Goal: Use online tool/utility: Utilize a website feature to perform a specific function

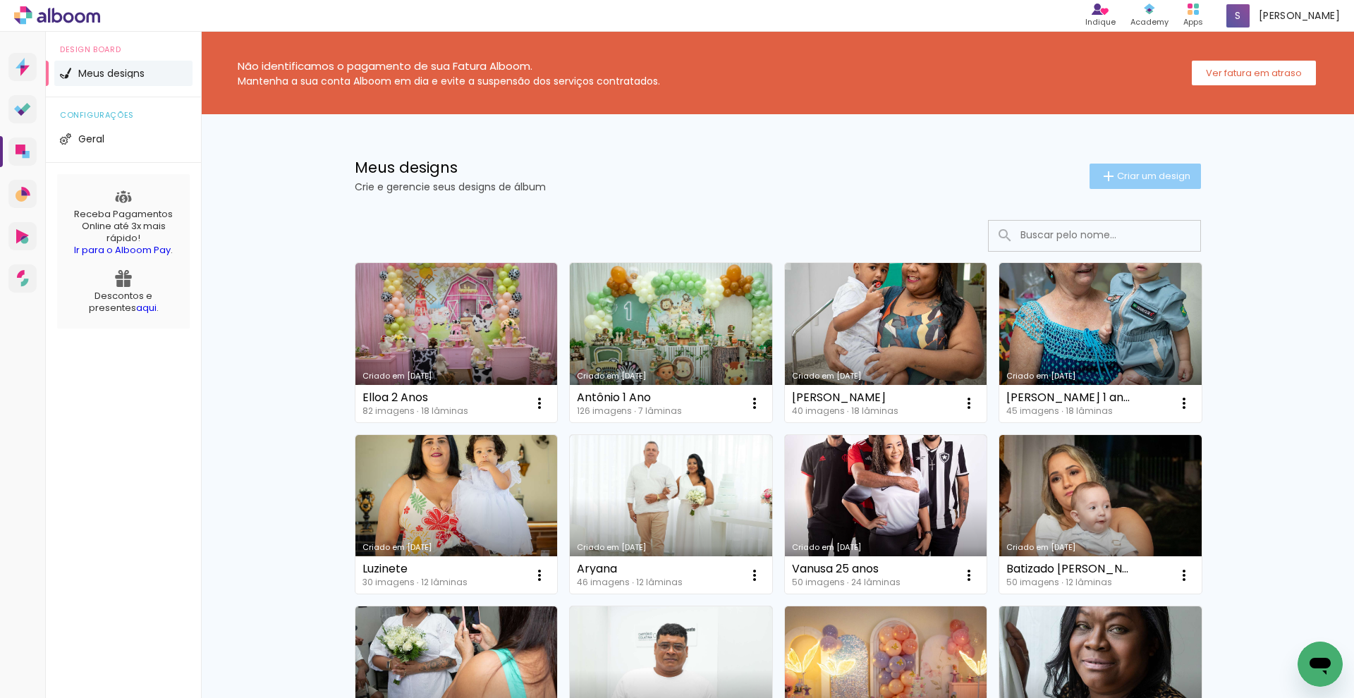
click at [1170, 176] on span "Criar um design" at bounding box center [1153, 175] width 73 height 9
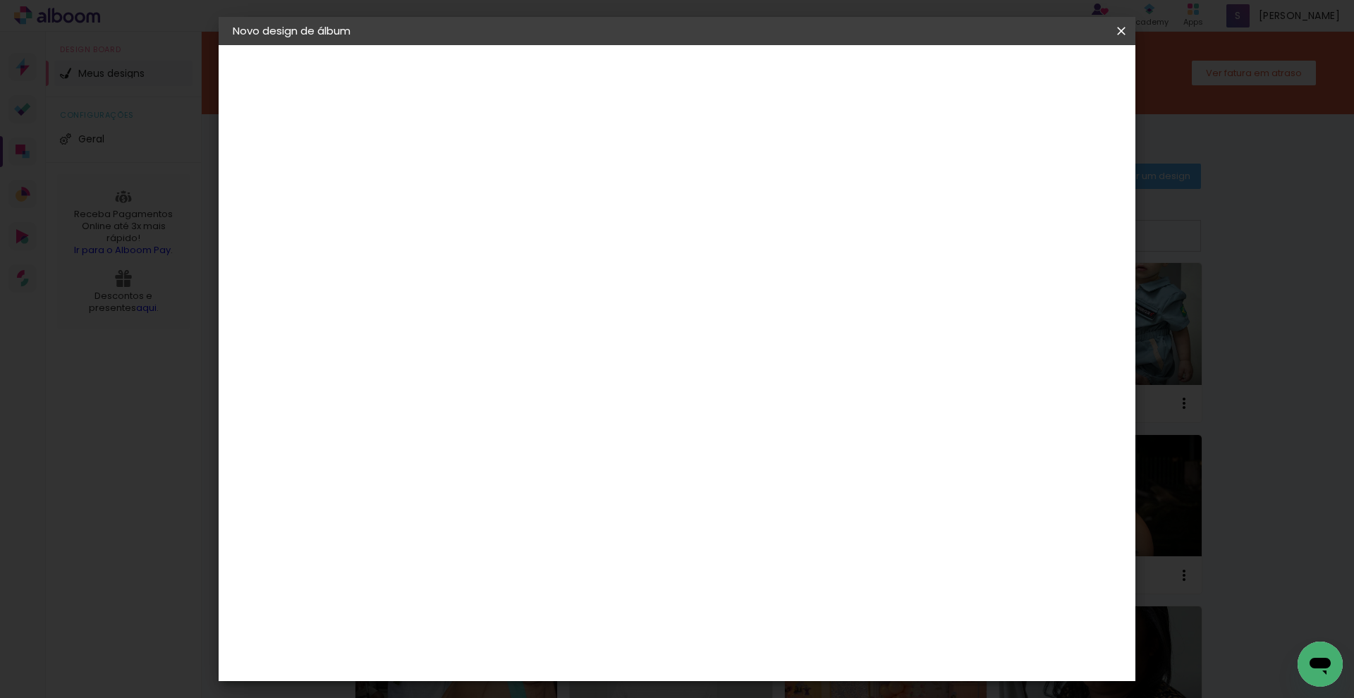
click at [463, 195] on input at bounding box center [463, 189] width 0 height 22
type input "Dagmar"
type paper-input "Dagmar"
click at [0, 0] on slot "Avançar" at bounding box center [0, 0] width 0 height 0
click at [728, 217] on paper-item "Tamanho Livre" at bounding box center [660, 214] width 135 height 31
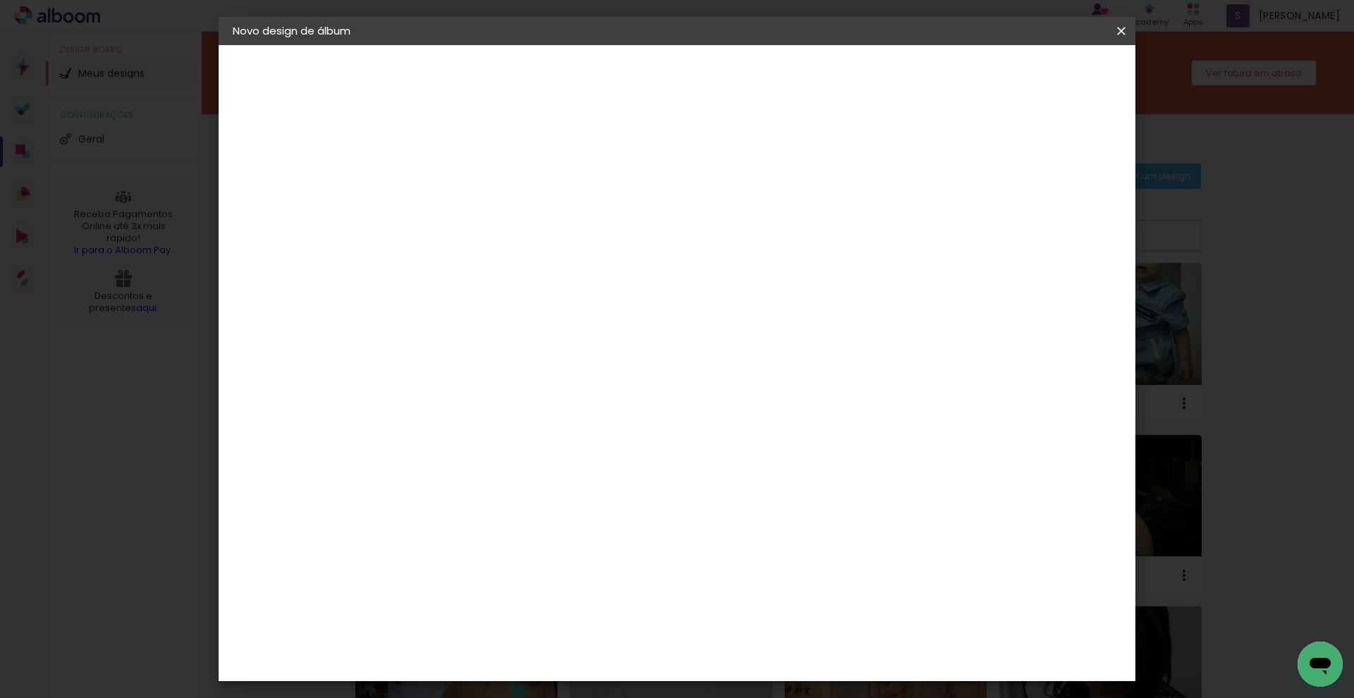
click at [727, 66] on paper-button "Avançar" at bounding box center [692, 75] width 69 height 24
click at [433, 401] on input "30" at bounding box center [419, 401] width 37 height 21
drag, startPoint x: 423, startPoint y: 402, endPoint x: 471, endPoint y: 403, distance: 48.7
click at [471, 291] on div "30 cm cm cm mm A maioria das encadernadoras sugere 5mm de sangria." at bounding box center [735, 234] width 667 height 113
type input "21,5"
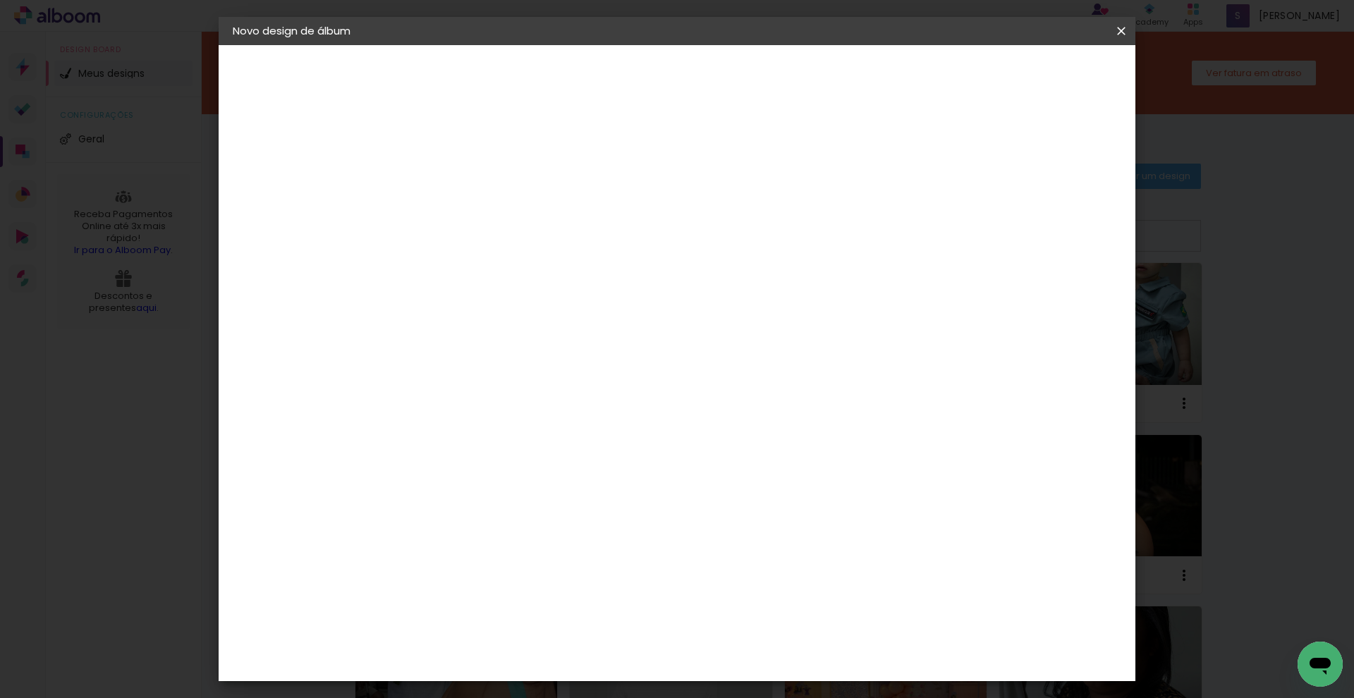
type paper-input "21,5"
drag, startPoint x: 776, startPoint y: 514, endPoint x: 715, endPoint y: 514, distance: 61.4
click at [714, 514] on div "cm" at bounding box center [764, 510] width 554 height 49
drag, startPoint x: 767, startPoint y: 511, endPoint x: 753, endPoint y: 511, distance: 14.1
click at [752, 511] on input "60" at bounding box center [755, 509] width 37 height 21
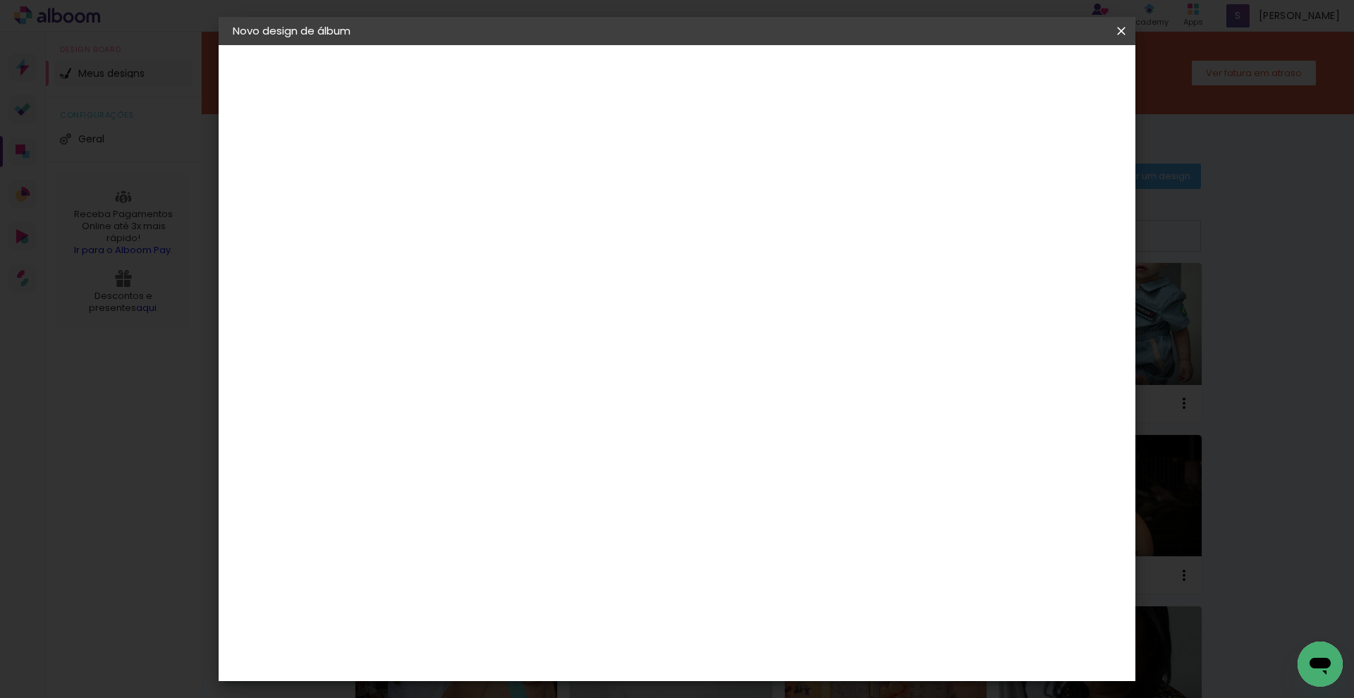
drag, startPoint x: 754, startPoint y: 511, endPoint x: 787, endPoint y: 511, distance: 32.5
click at [787, 511] on div "60" at bounding box center [764, 509] width 54 height 21
type input "31"
type paper-input "31"
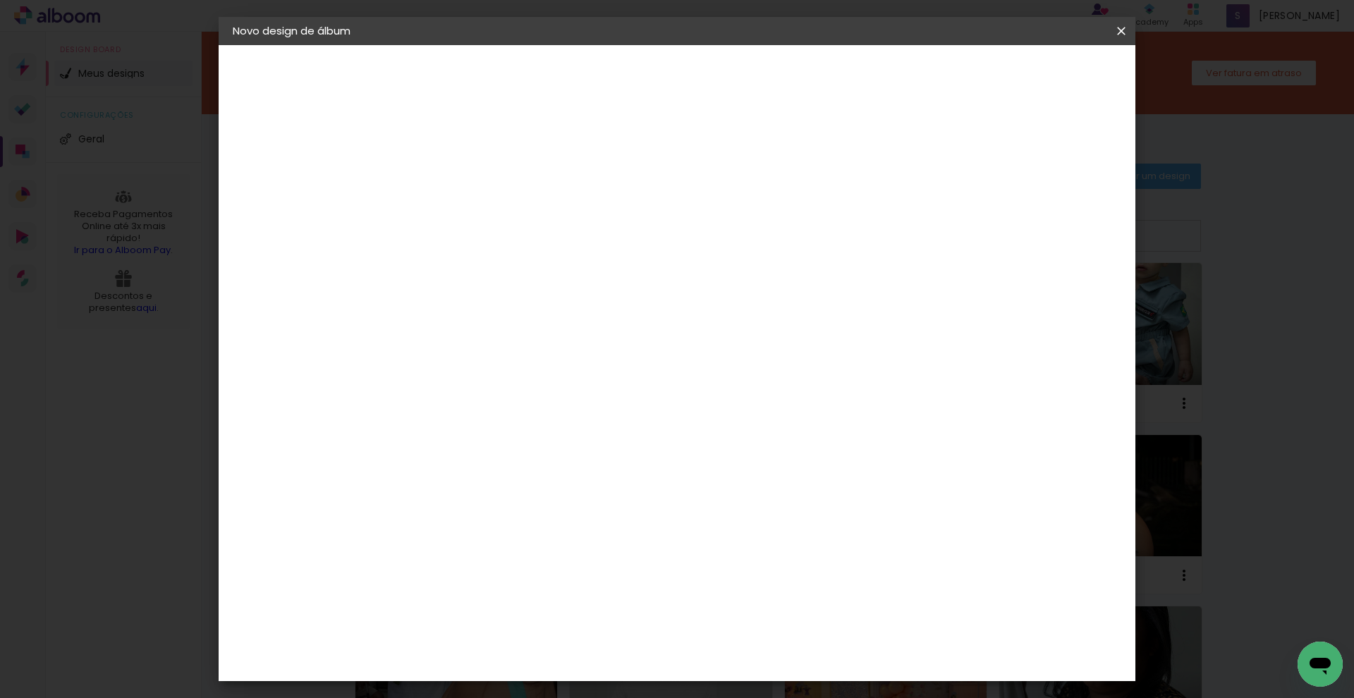
click at [480, 118] on div "15.5 cm cm cm mm A maioria das encadernadoras sugere 5mm de sangria." at bounding box center [735, 61] width 667 height 113
click at [593, 100] on p "Defina a largura, altura e sangria das lâminas." at bounding box center [548, 94] width 251 height 11
drag, startPoint x: 1057, startPoint y: 71, endPoint x: 1061, endPoint y: 83, distance: 13.4
click at [1048, 83] on paper-button "Iniciar design" at bounding box center [1002, 75] width 92 height 24
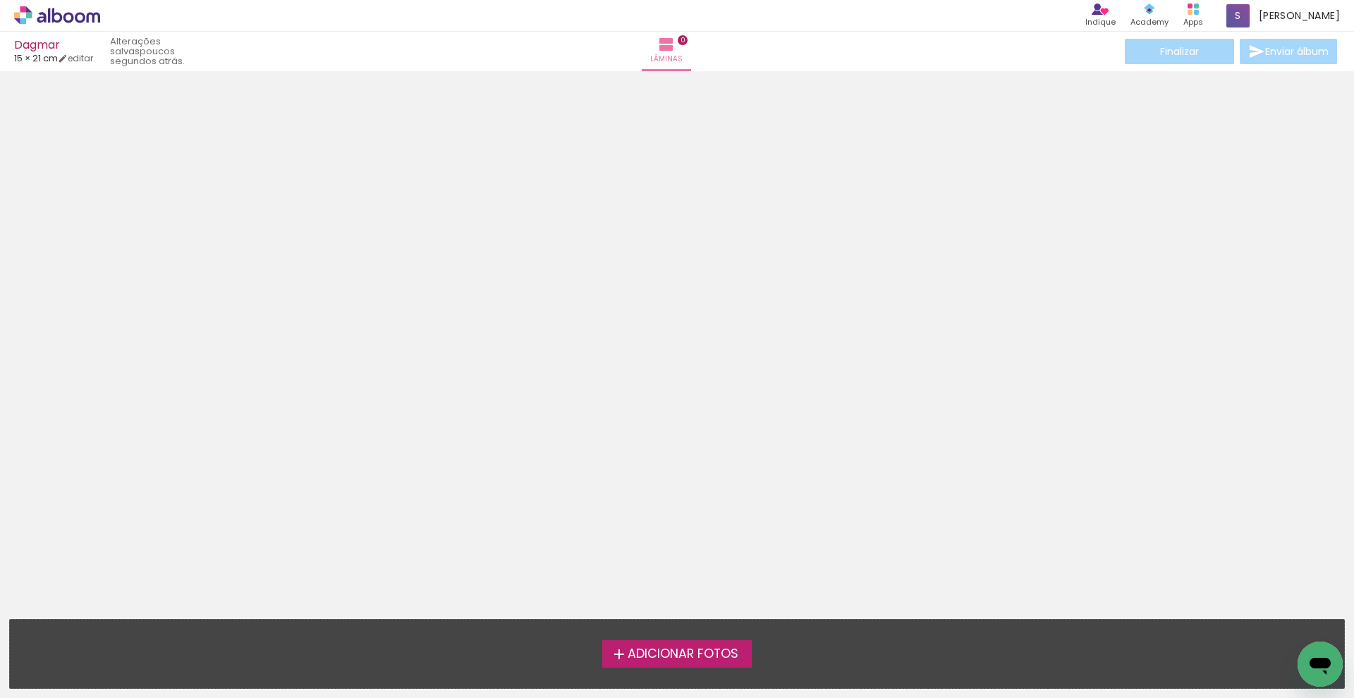
scroll to position [3, 0]
click at [650, 649] on span "Adicionar Fotos" at bounding box center [683, 654] width 111 height 13
click at [0, 0] on input "file" at bounding box center [0, 0] width 0 height 0
click at [648, 642] on label "Adicionar Fotos" at bounding box center [677, 654] width 150 height 27
click at [0, 0] on input "file" at bounding box center [0, 0] width 0 height 0
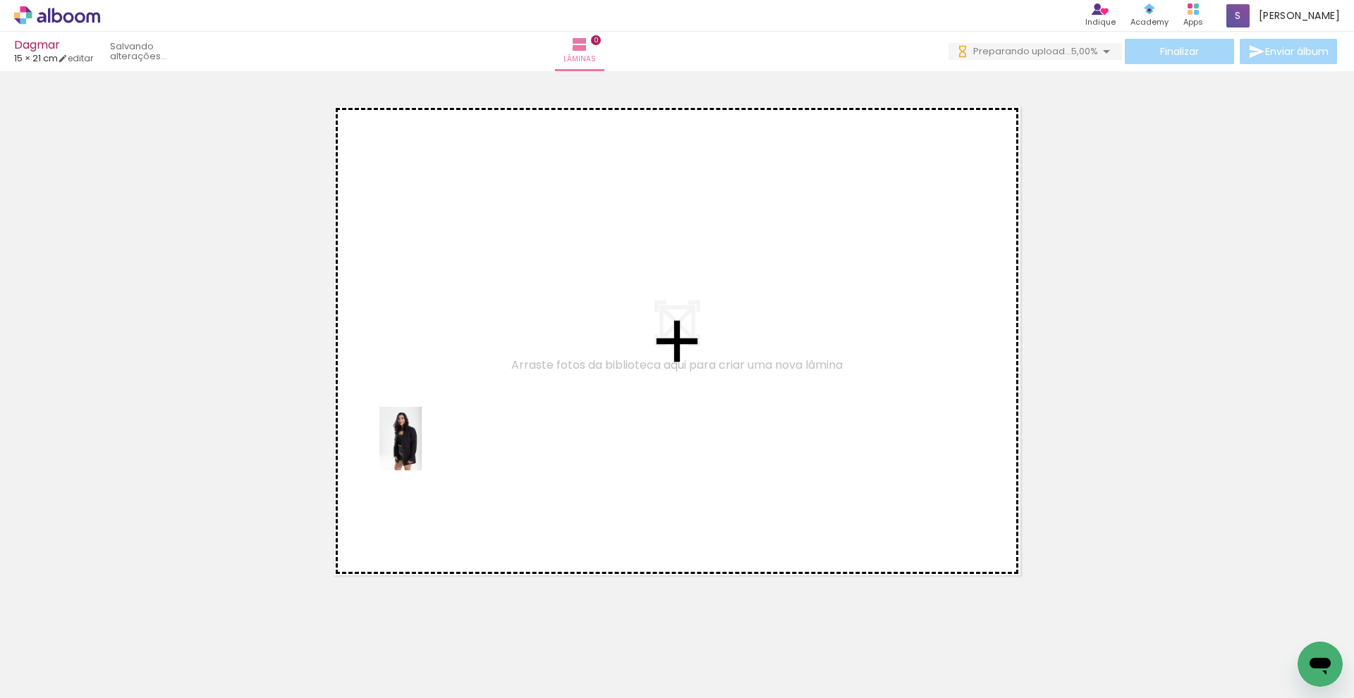
drag, startPoint x: 149, startPoint y: 656, endPoint x: 422, endPoint y: 449, distance: 342.4
click at [422, 449] on quentale-workspace at bounding box center [677, 349] width 1354 height 698
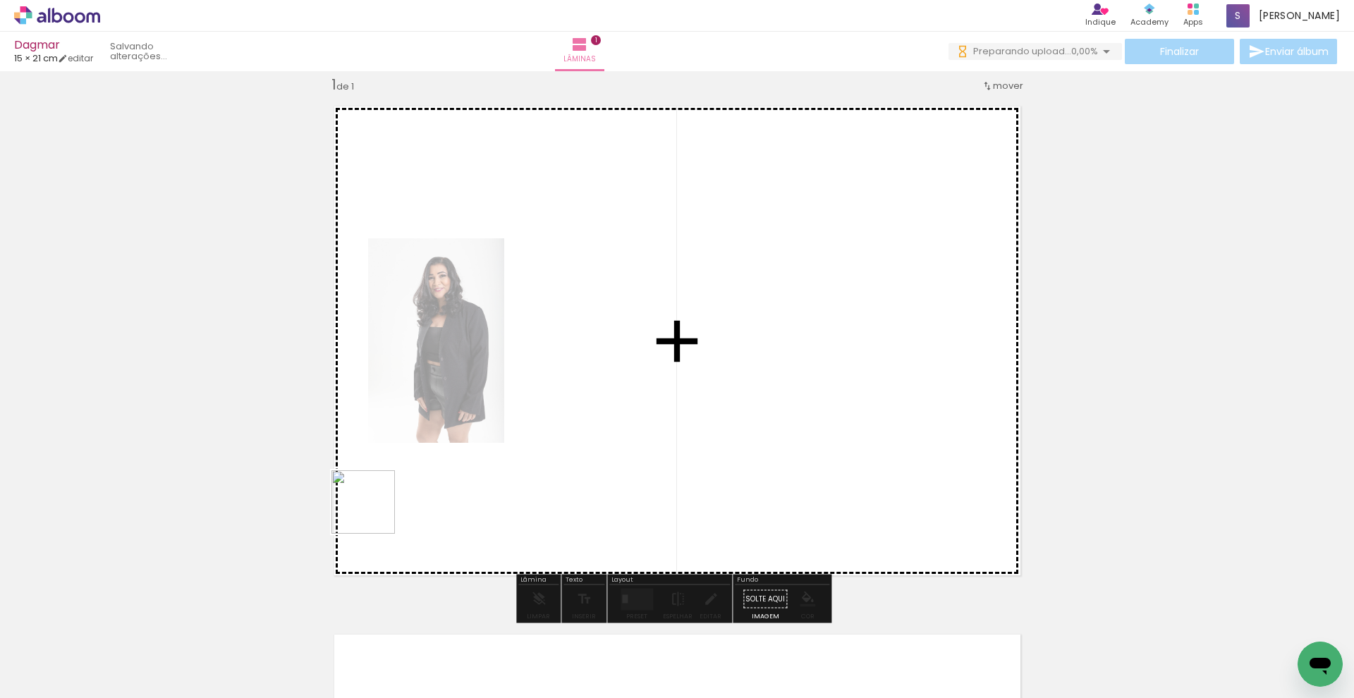
drag, startPoint x: 368, startPoint y: 518, endPoint x: 401, endPoint y: 494, distance: 41.5
click at [401, 494] on quentale-workspace at bounding box center [677, 349] width 1354 height 698
drag, startPoint x: 328, startPoint y: 630, endPoint x: 398, endPoint y: 547, distance: 108.1
click at [398, 547] on quentale-workspace at bounding box center [677, 349] width 1354 height 698
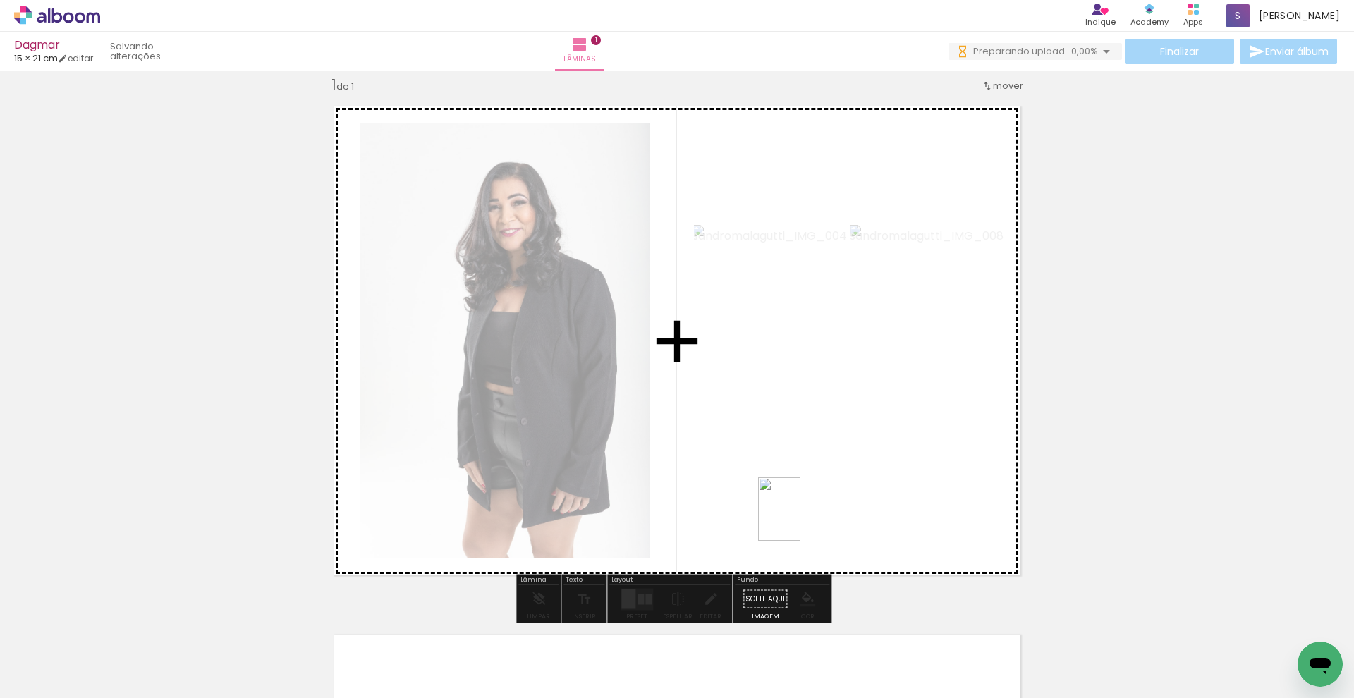
drag, startPoint x: 377, startPoint y: 676, endPoint x: 801, endPoint y: 520, distance: 451.3
click at [801, 520] on quentale-workspace at bounding box center [677, 349] width 1354 height 698
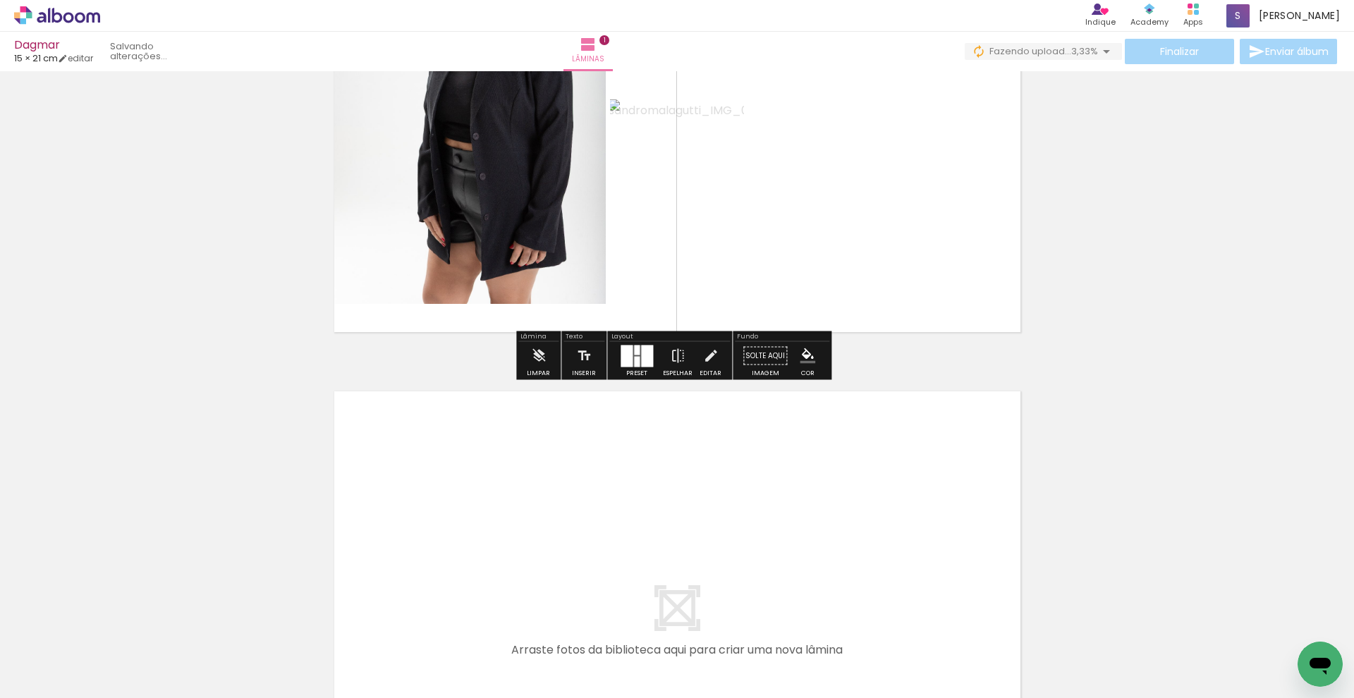
scroll to position [392, 0]
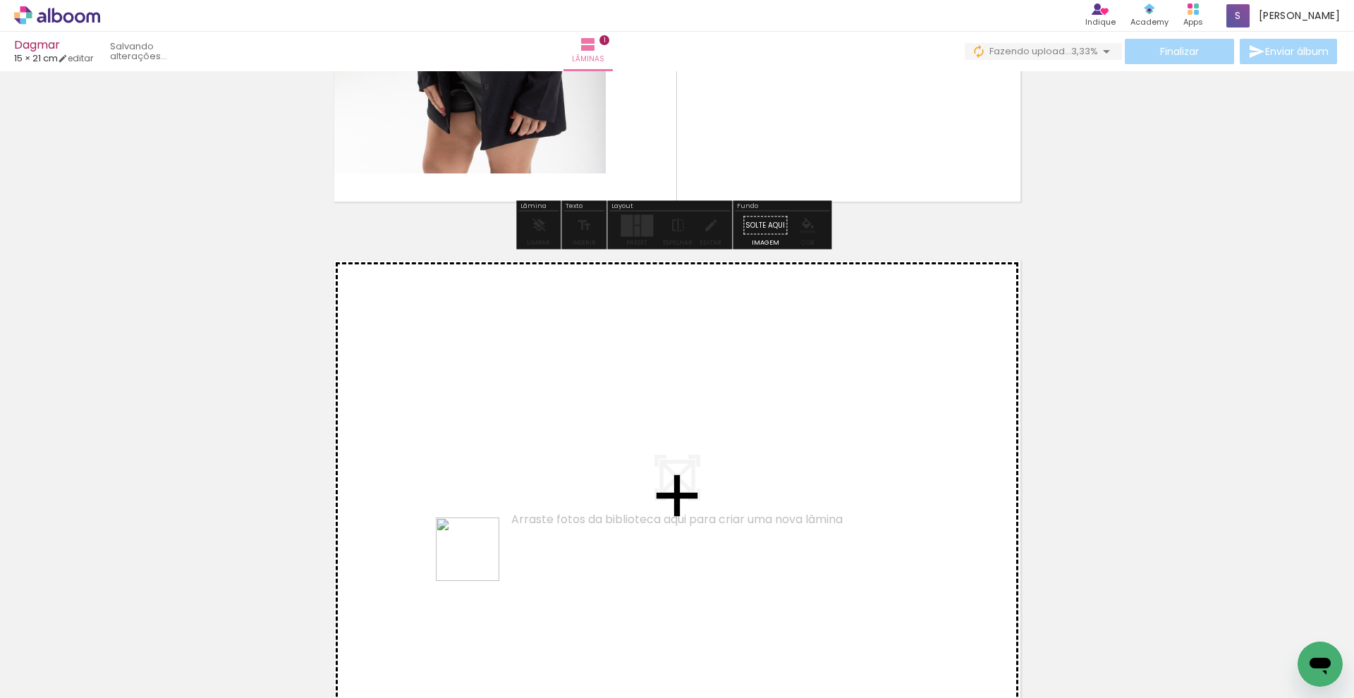
drag, startPoint x: 478, startPoint y: 650, endPoint x: 494, endPoint y: 485, distance: 165.2
click at [494, 485] on quentale-workspace at bounding box center [677, 349] width 1354 height 698
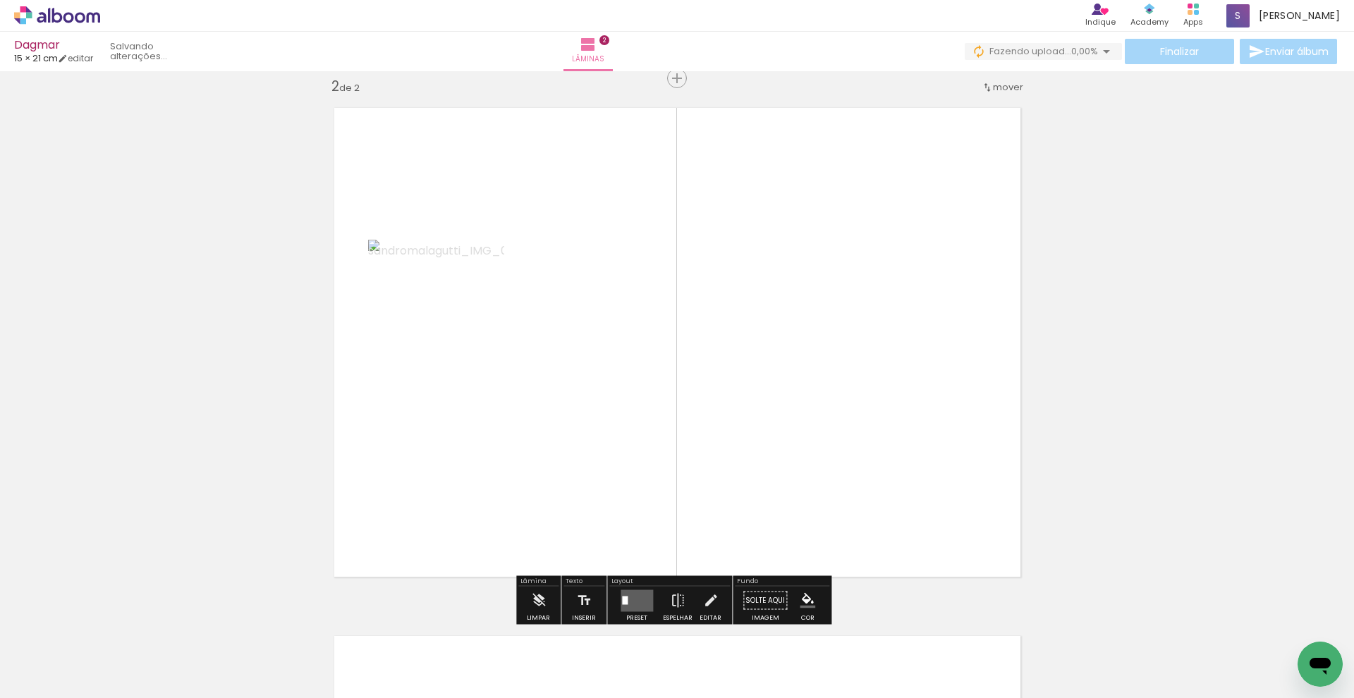
scroll to position [546, 0]
drag, startPoint x: 543, startPoint y: 649, endPoint x: 593, endPoint y: 454, distance: 200.9
click at [593, 454] on quentale-workspace at bounding box center [677, 349] width 1354 height 698
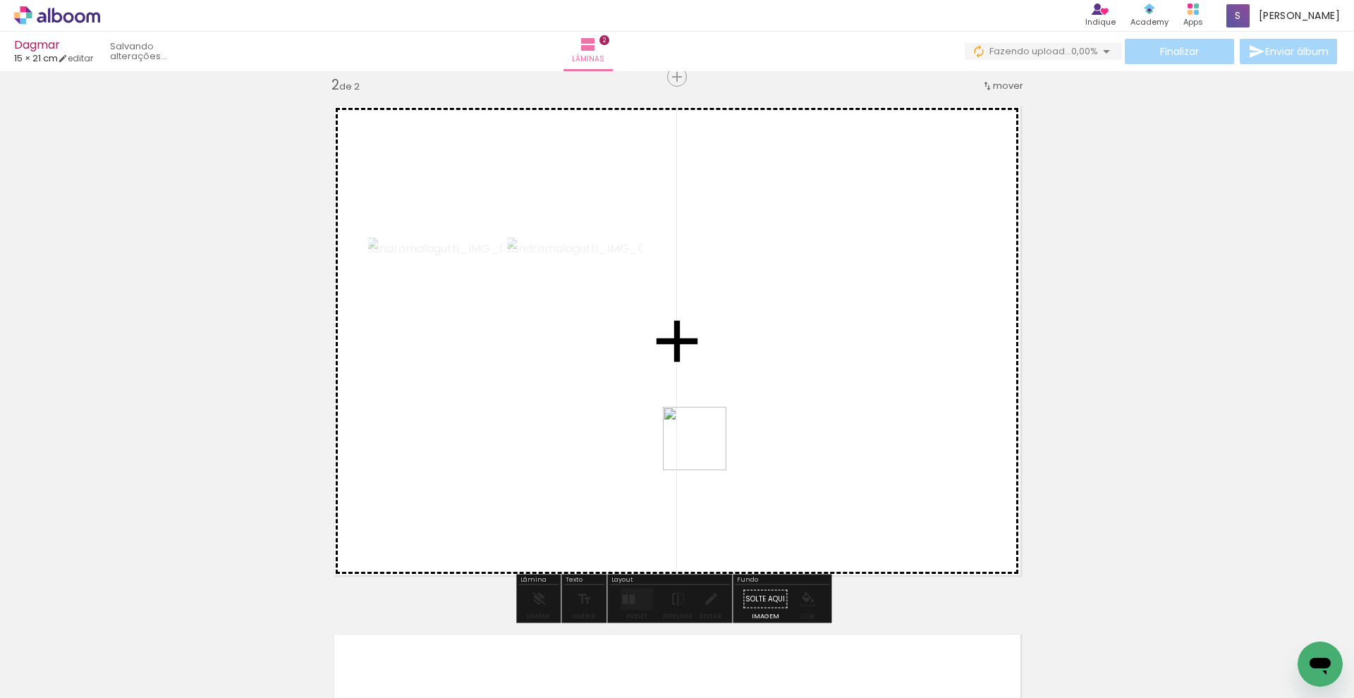
drag, startPoint x: 621, startPoint y: 650, endPoint x: 705, endPoint y: 449, distance: 217.9
click at [706, 446] on quentale-workspace at bounding box center [677, 349] width 1354 height 698
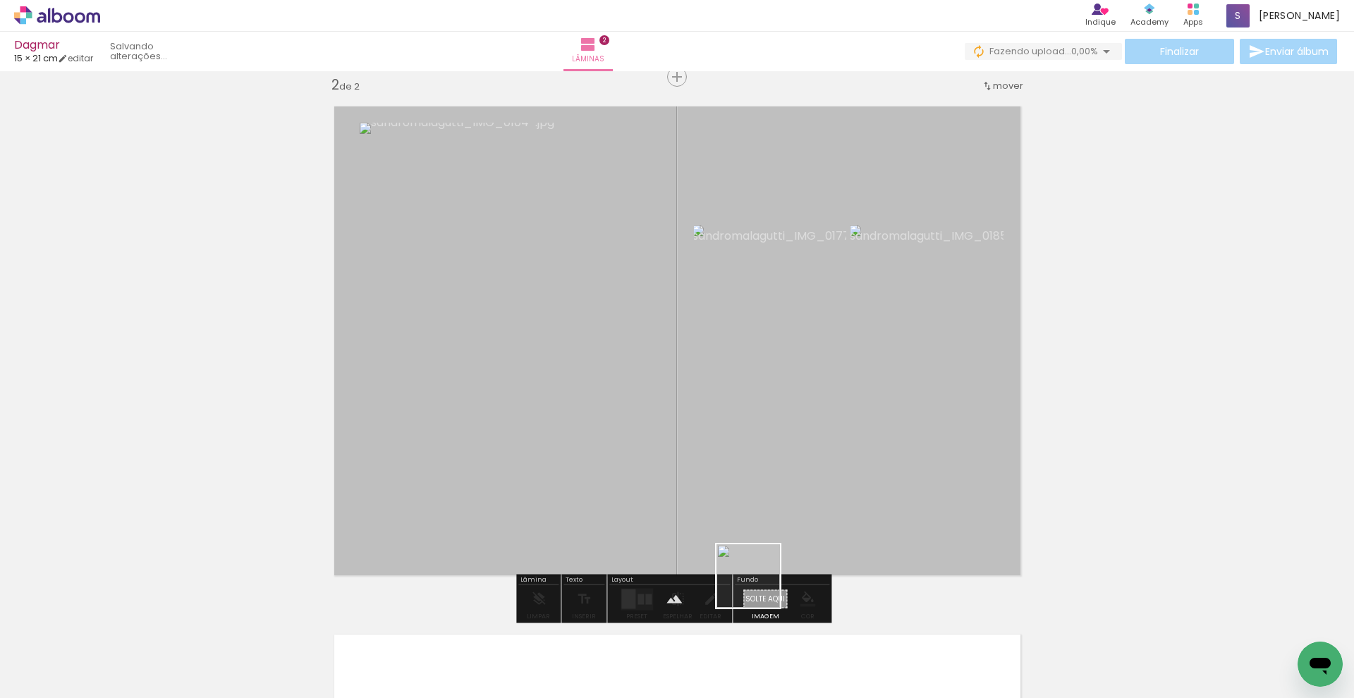
drag, startPoint x: 693, startPoint y: 675, endPoint x: 808, endPoint y: 537, distance: 180.3
click at [808, 537] on quentale-workspace at bounding box center [677, 349] width 1354 height 698
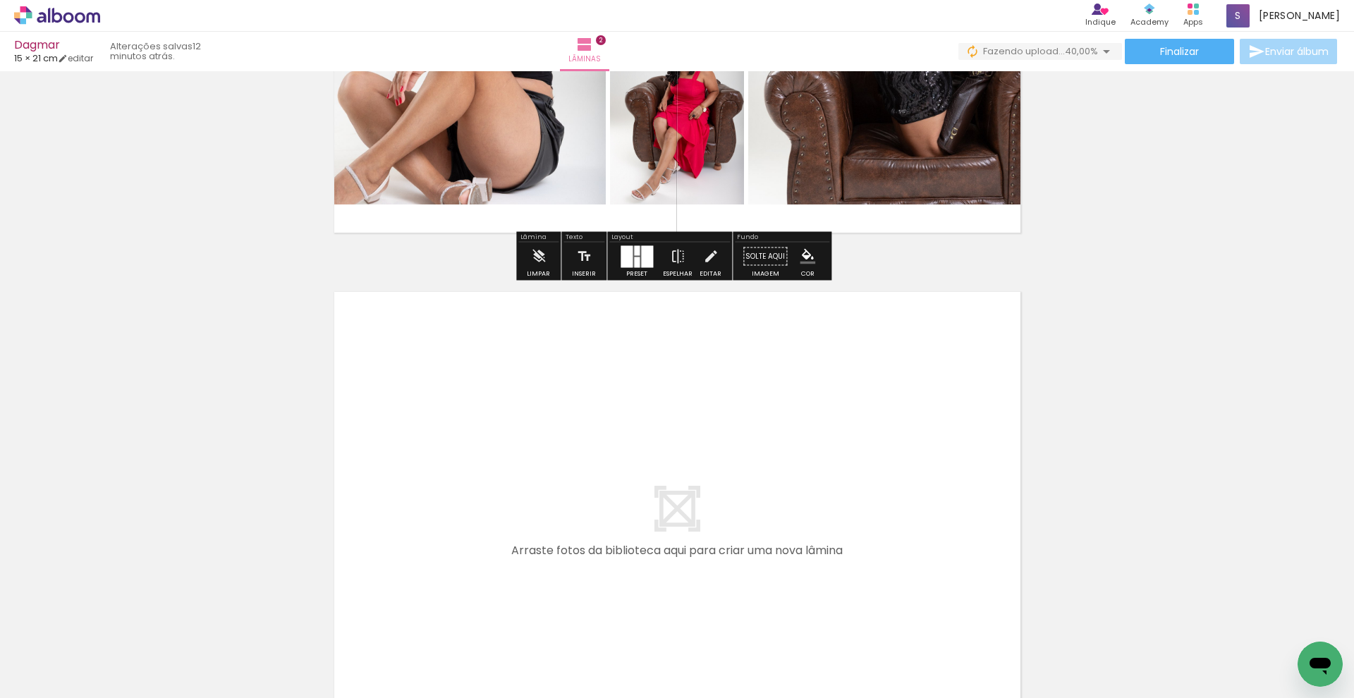
scroll to position [1101, 0]
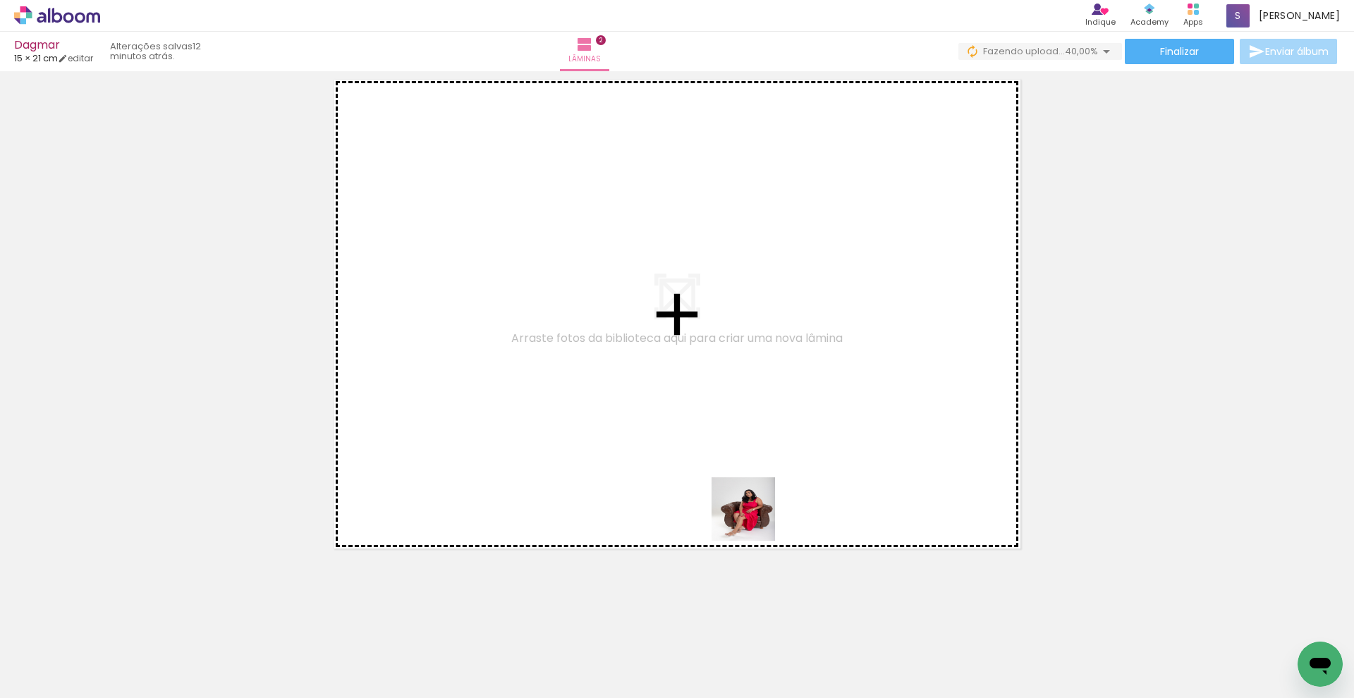
drag, startPoint x: 784, startPoint y: 639, endPoint x: 729, endPoint y: 427, distance: 218.8
click at [729, 427] on quentale-workspace at bounding box center [677, 349] width 1354 height 698
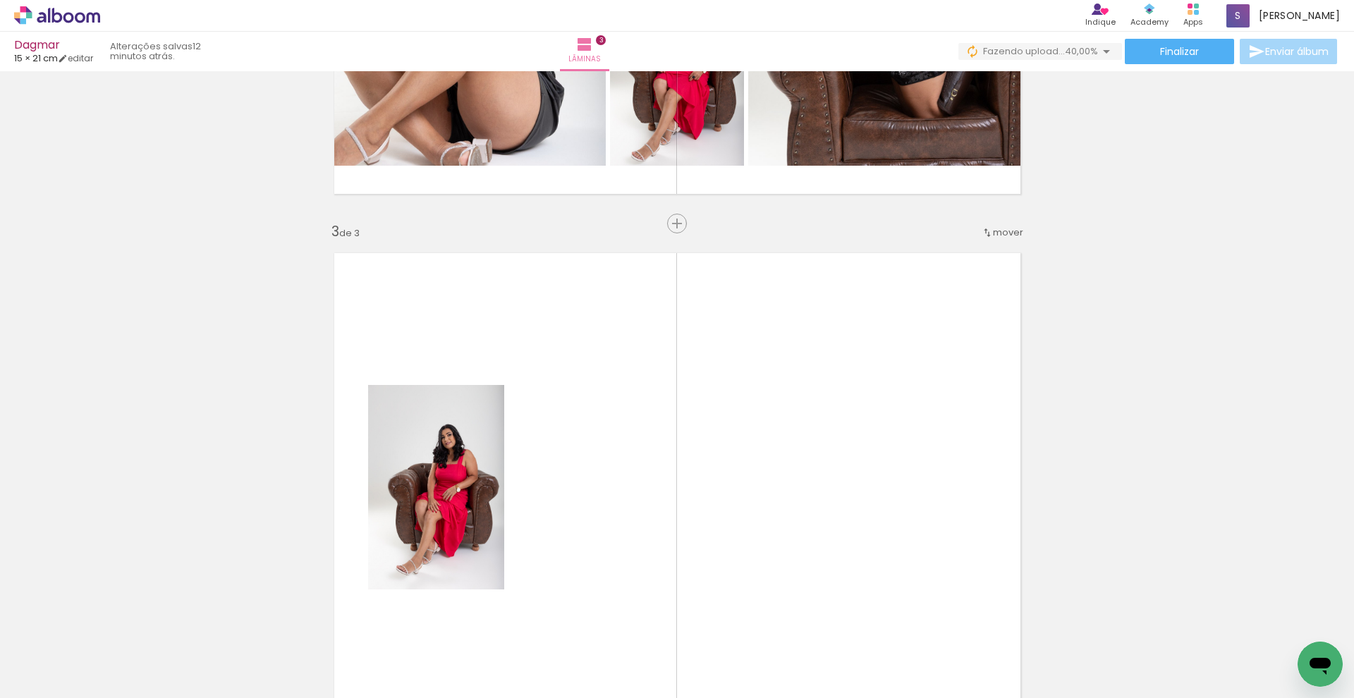
scroll to position [782, 0]
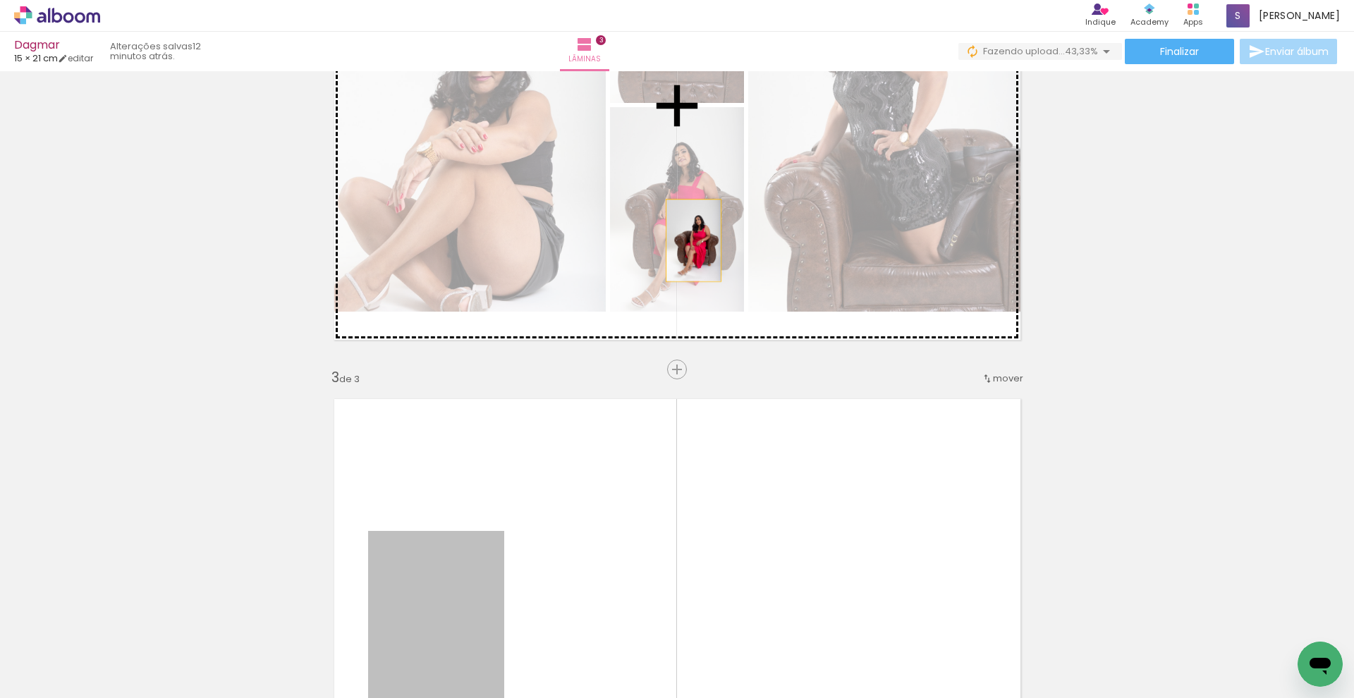
drag, startPoint x: 443, startPoint y: 569, endPoint x: 688, endPoint y: 241, distance: 409.7
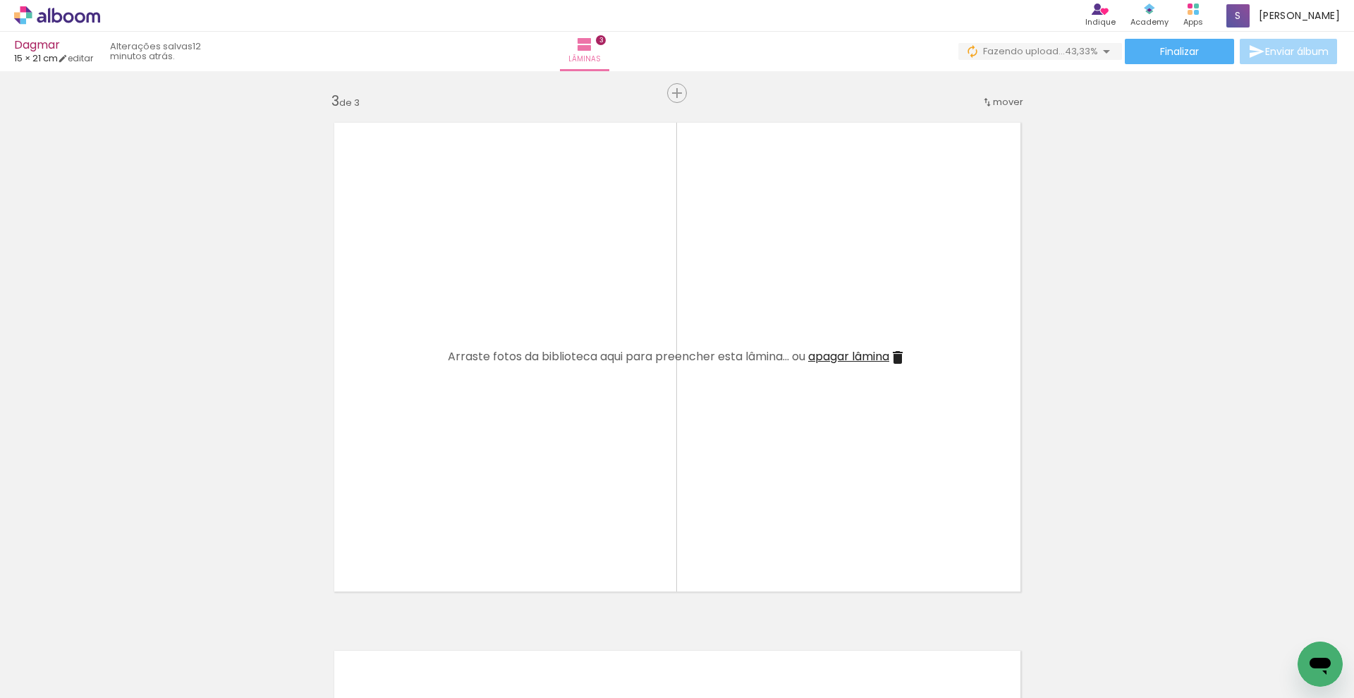
scroll to position [1189, 0]
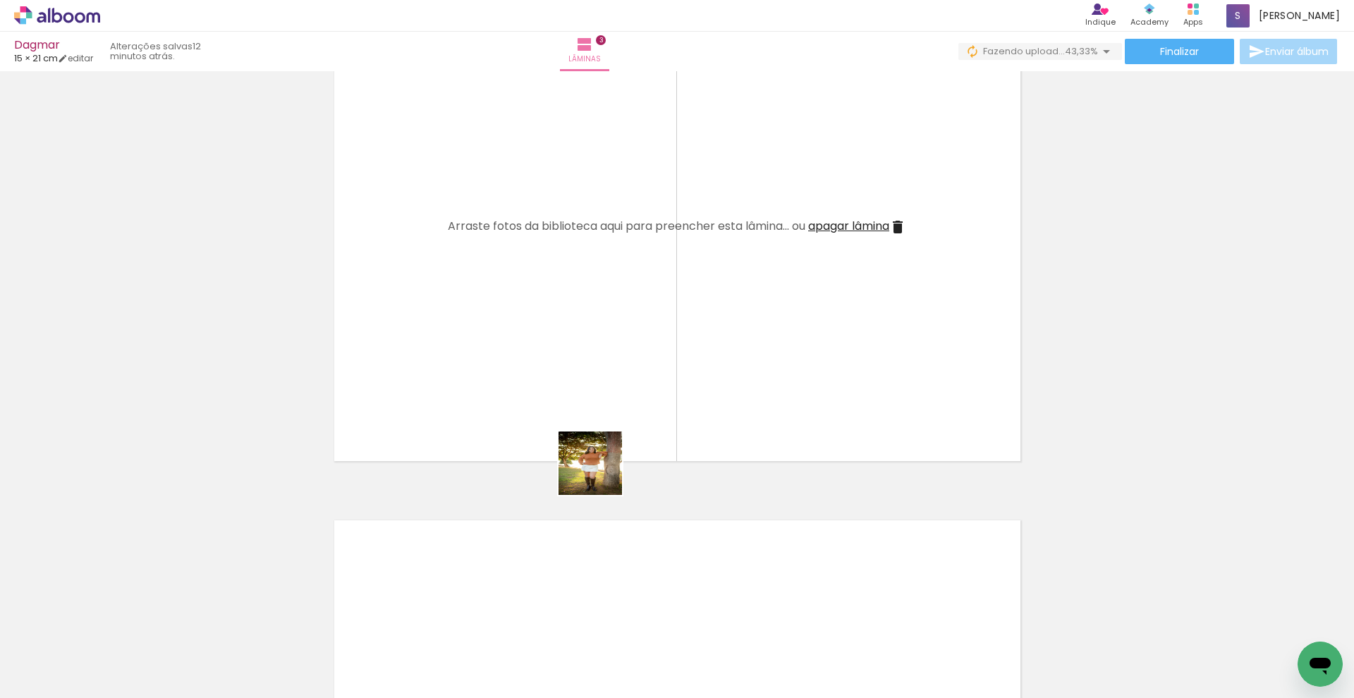
drag, startPoint x: 836, startPoint y: 638, endPoint x: 597, endPoint y: 472, distance: 290.8
click at [599, 471] on quentale-workspace at bounding box center [677, 349] width 1354 height 698
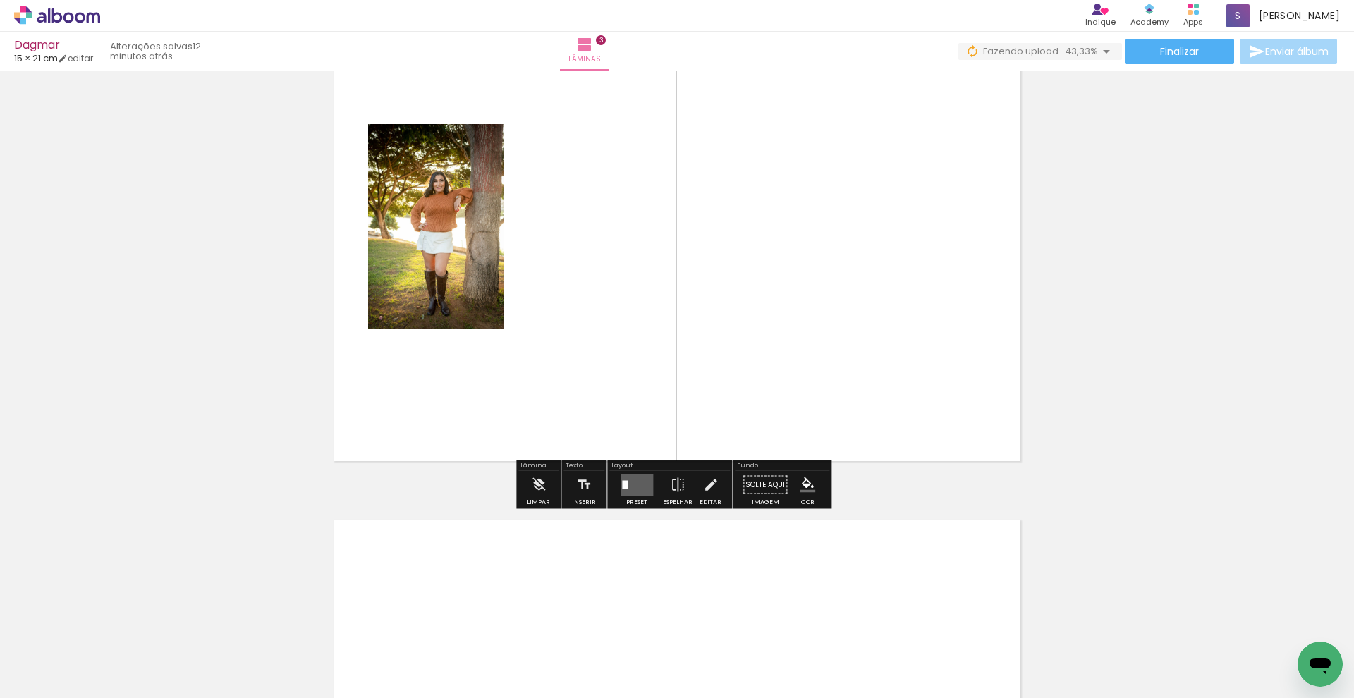
drag, startPoint x: 931, startPoint y: 650, endPoint x: 813, endPoint y: 401, distance: 275.8
click at [813, 401] on quentale-workspace at bounding box center [677, 349] width 1354 height 698
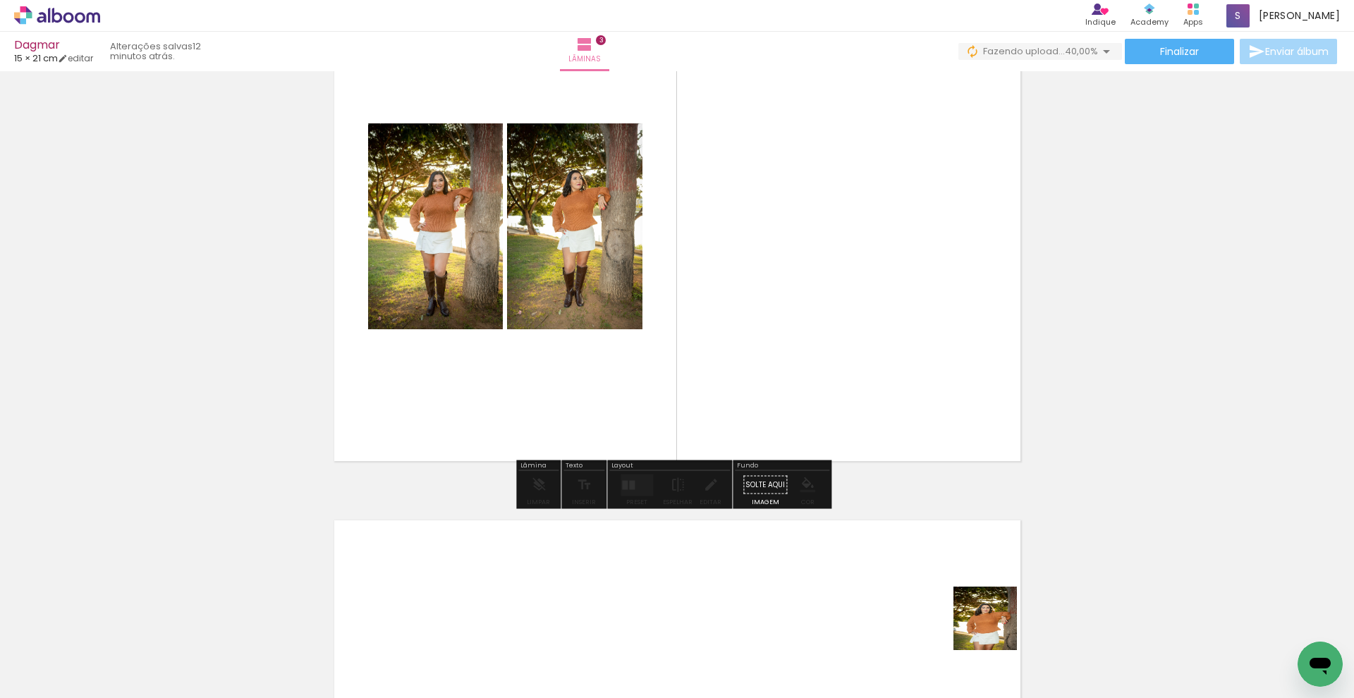
drag, startPoint x: 996, startPoint y: 629, endPoint x: 894, endPoint y: 370, distance: 278.1
click at [897, 372] on quentale-workspace at bounding box center [677, 349] width 1354 height 698
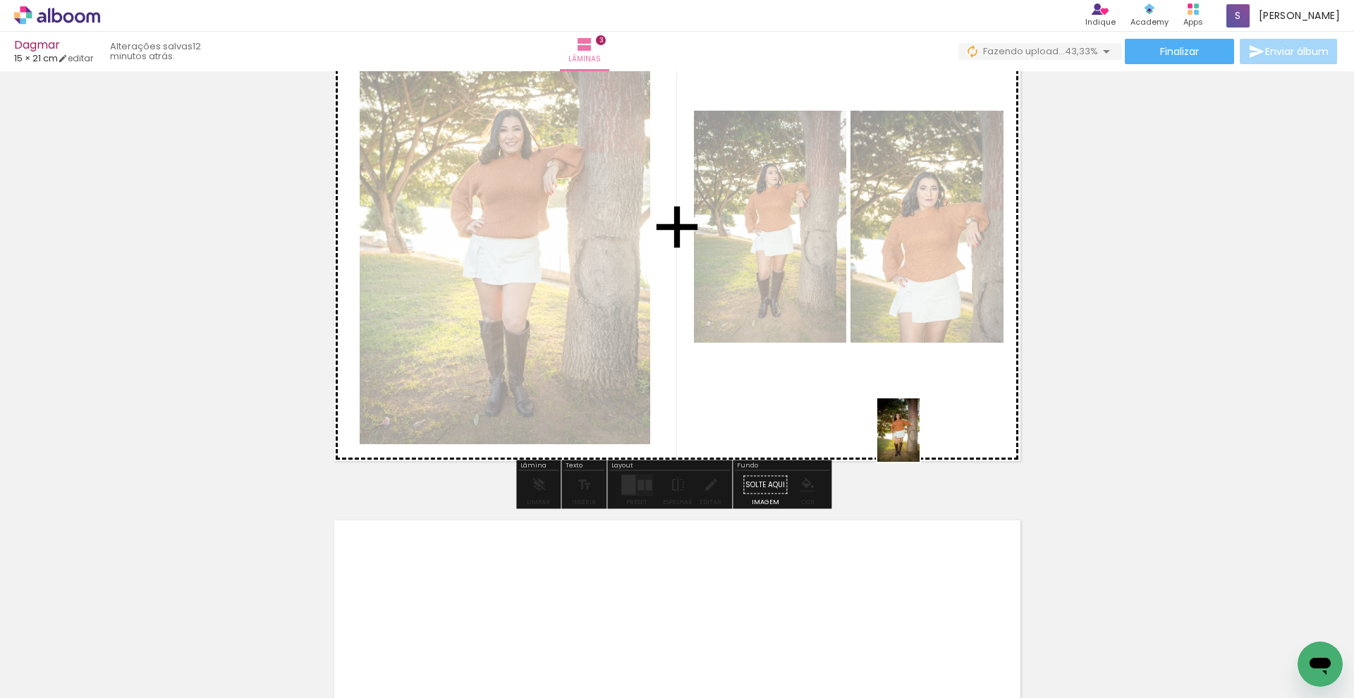
drag, startPoint x: 1043, startPoint y: 608, endPoint x: 906, endPoint y: 413, distance: 238.0
click at [906, 413] on quentale-workspace at bounding box center [677, 349] width 1354 height 698
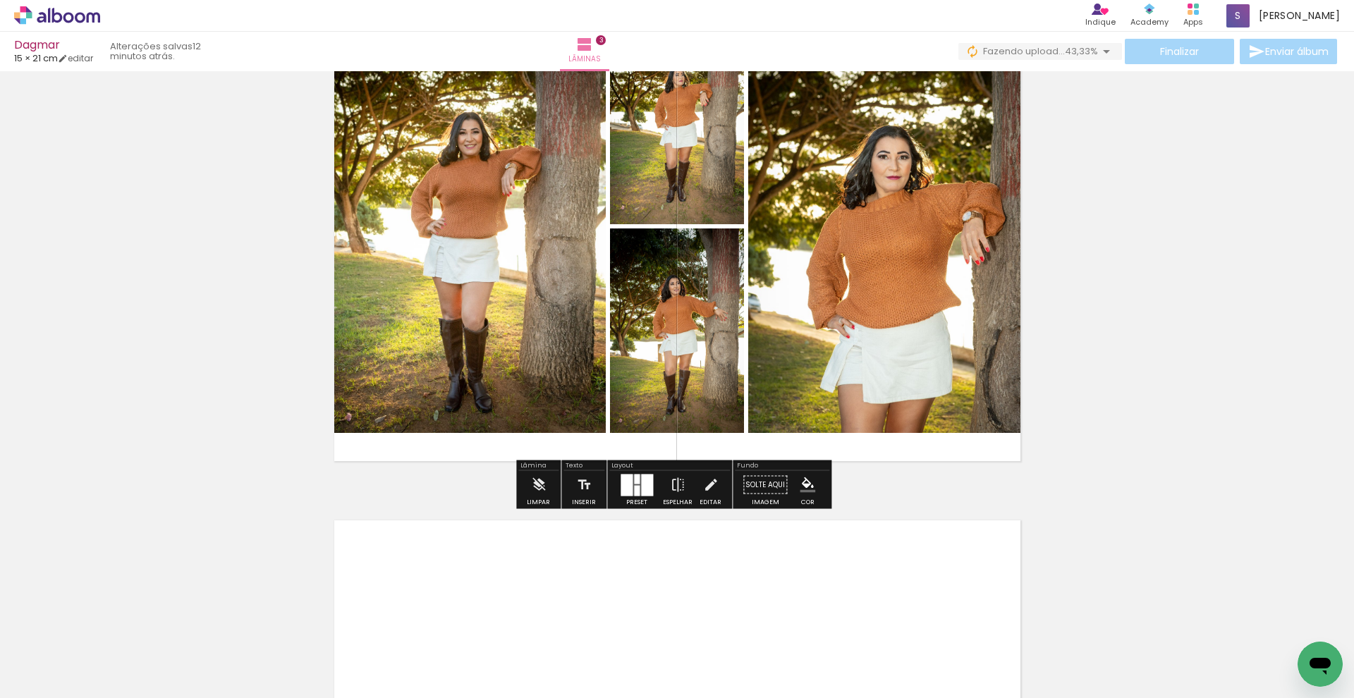
scroll to position [1466, 0]
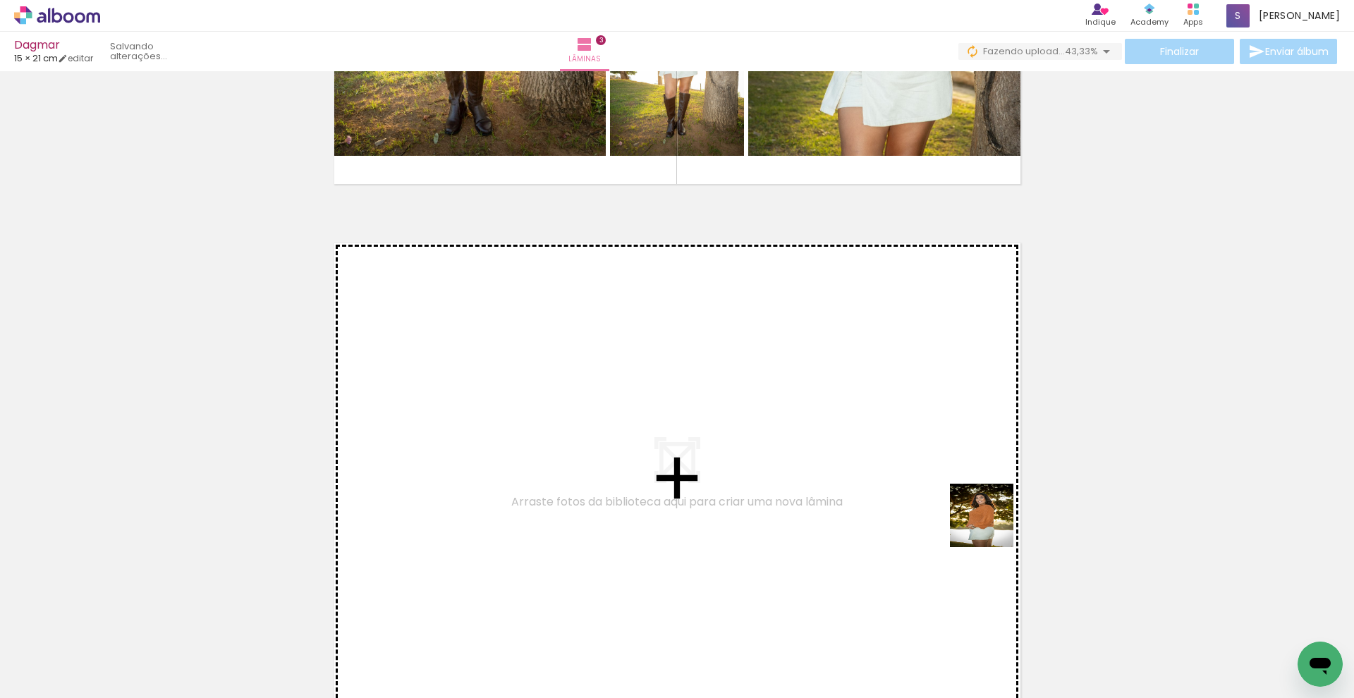
drag, startPoint x: 1189, startPoint y: 673, endPoint x: 903, endPoint y: 473, distance: 348.5
click at [903, 473] on quentale-workspace at bounding box center [677, 349] width 1354 height 698
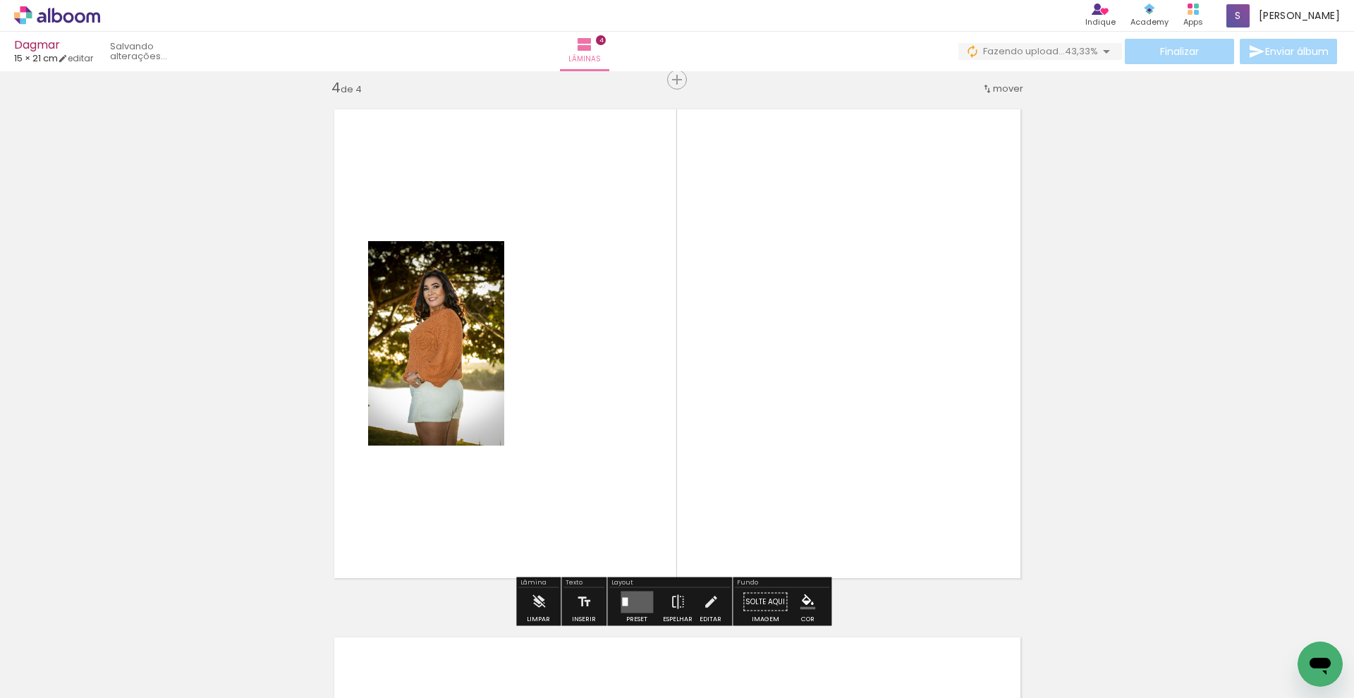
scroll to position [1603, 0]
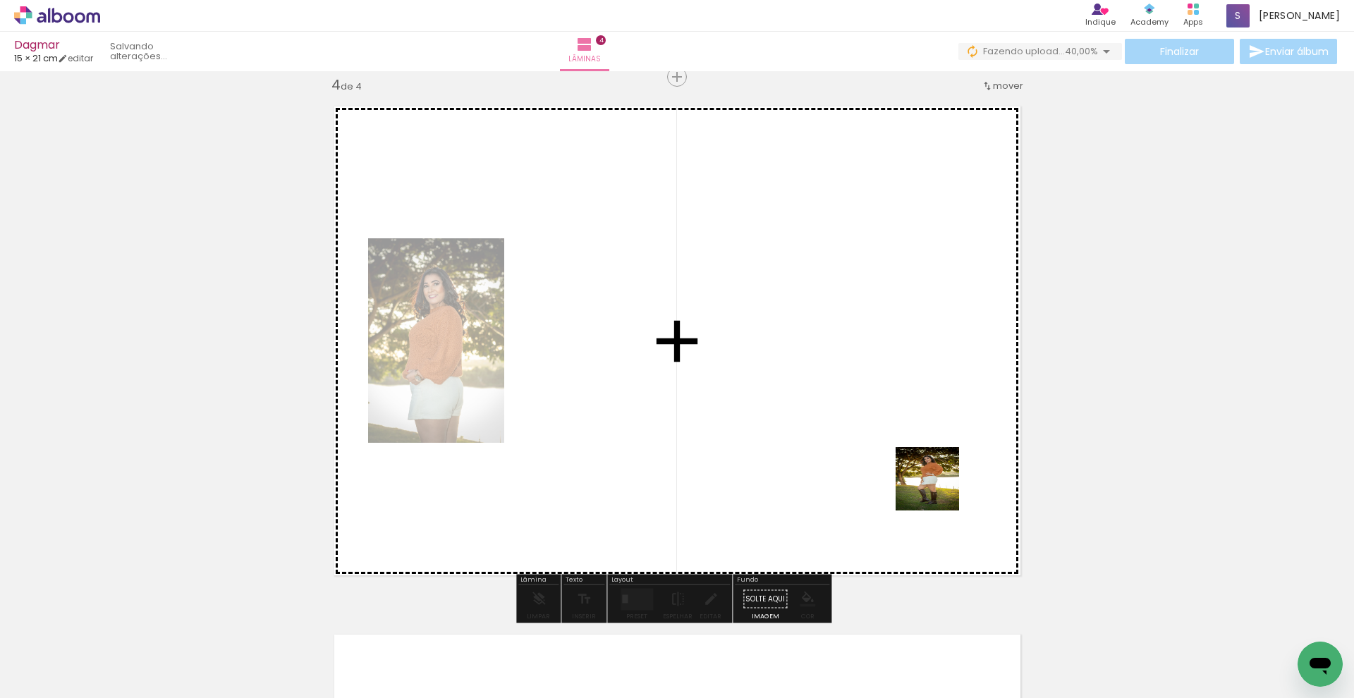
drag, startPoint x: 1226, startPoint y: 653, endPoint x: 910, endPoint y: 480, distance: 359.9
click at [911, 479] on quentale-workspace at bounding box center [677, 349] width 1354 height 698
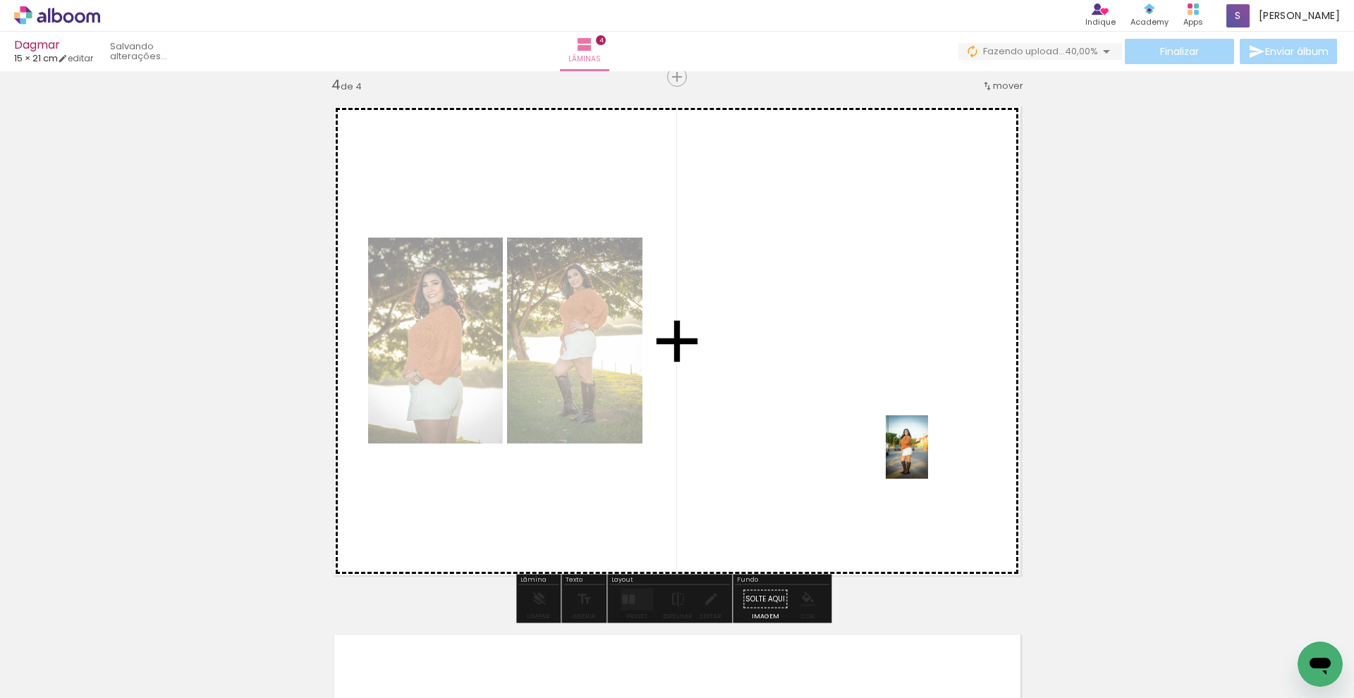
drag, startPoint x: 1327, startPoint y: 616, endPoint x: 909, endPoint y: 456, distance: 447.7
click at [909, 456] on quentale-workspace at bounding box center [677, 349] width 1354 height 698
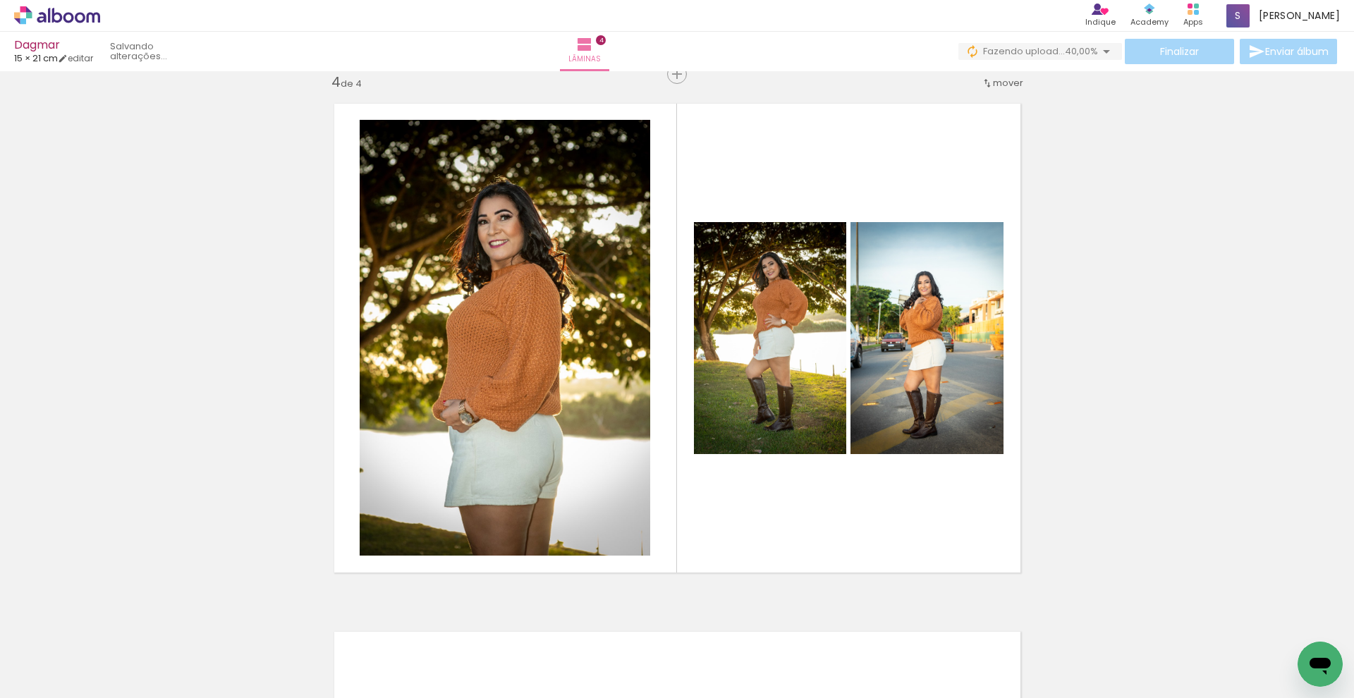
scroll to position [0, 1122]
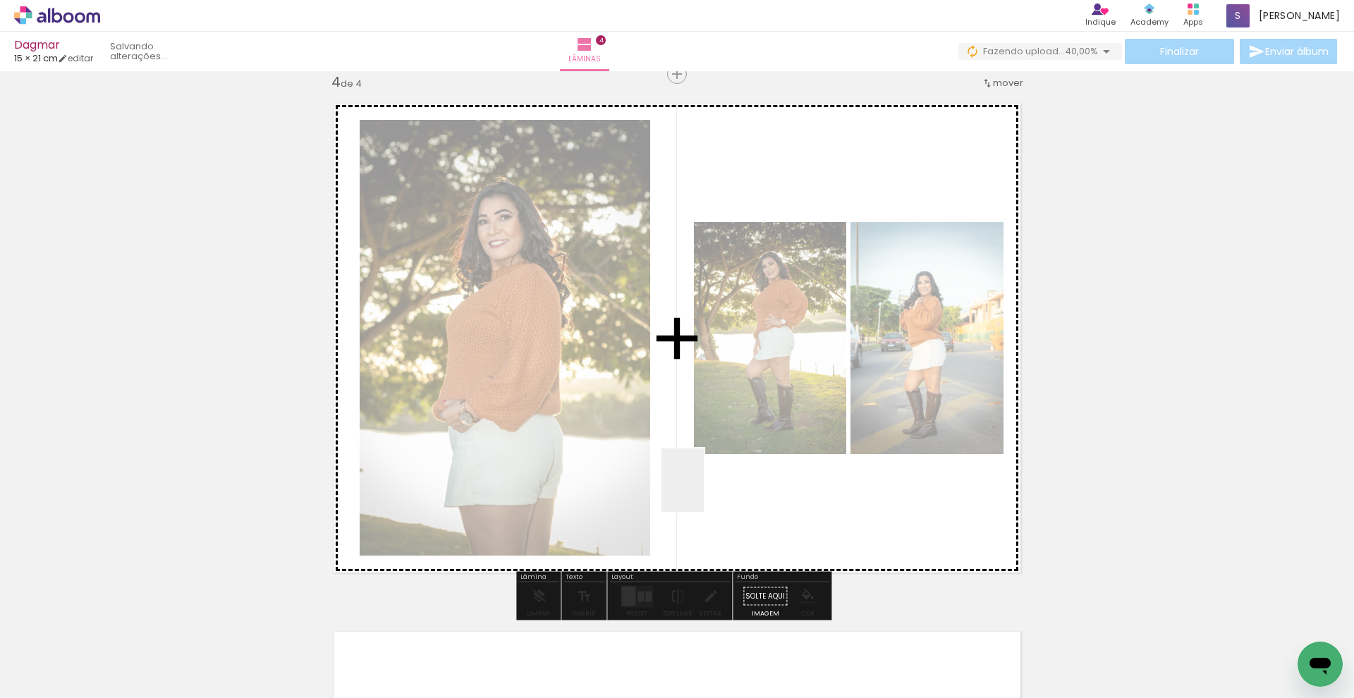
drag, startPoint x: 372, startPoint y: 614, endPoint x: 705, endPoint y: 491, distance: 354.9
click at [705, 491] on quentale-workspace at bounding box center [677, 349] width 1354 height 698
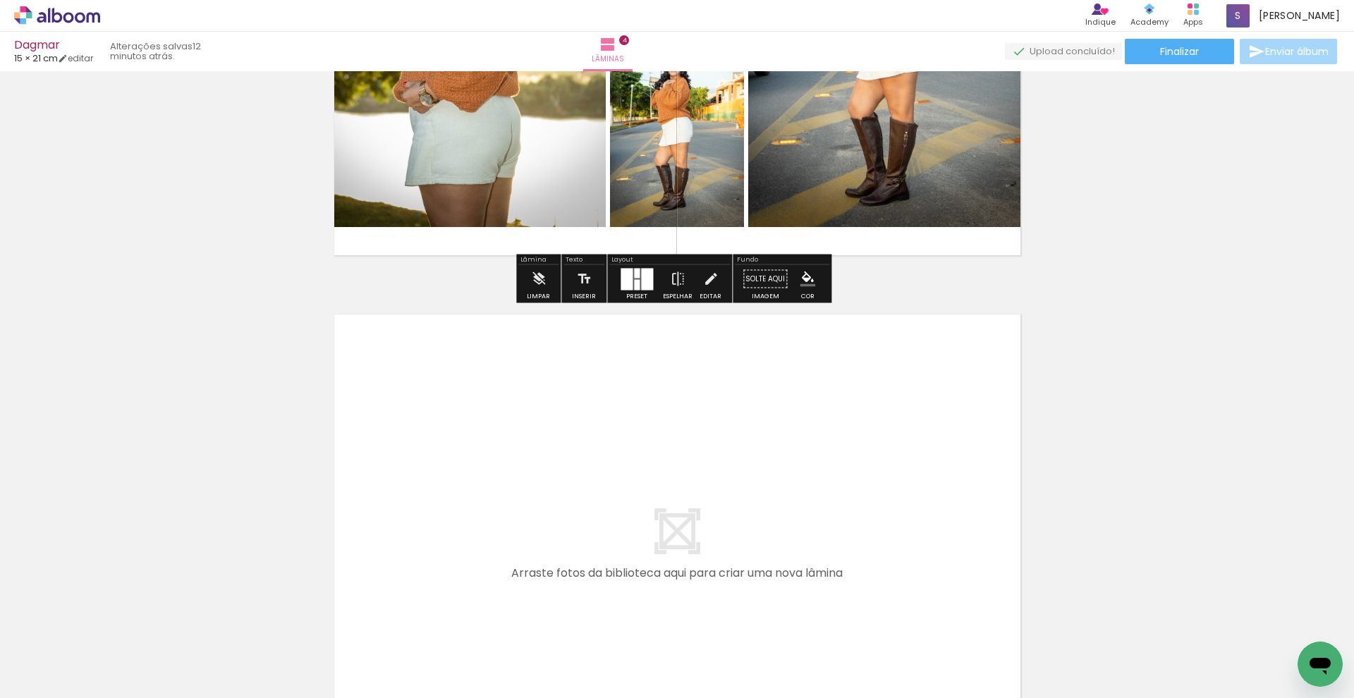
scroll to position [1946, 0]
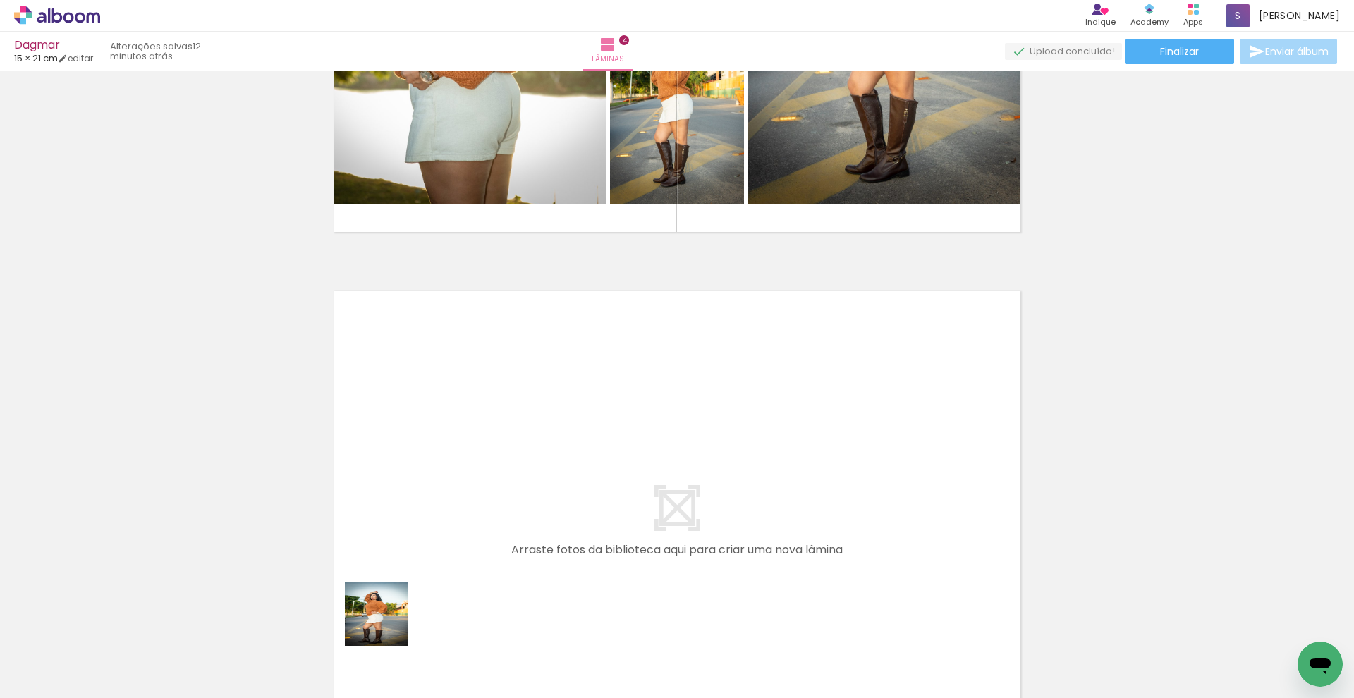
drag, startPoint x: 384, startPoint y: 633, endPoint x: 485, endPoint y: 422, distance: 234.1
click at [485, 422] on quentale-workspace at bounding box center [677, 349] width 1354 height 698
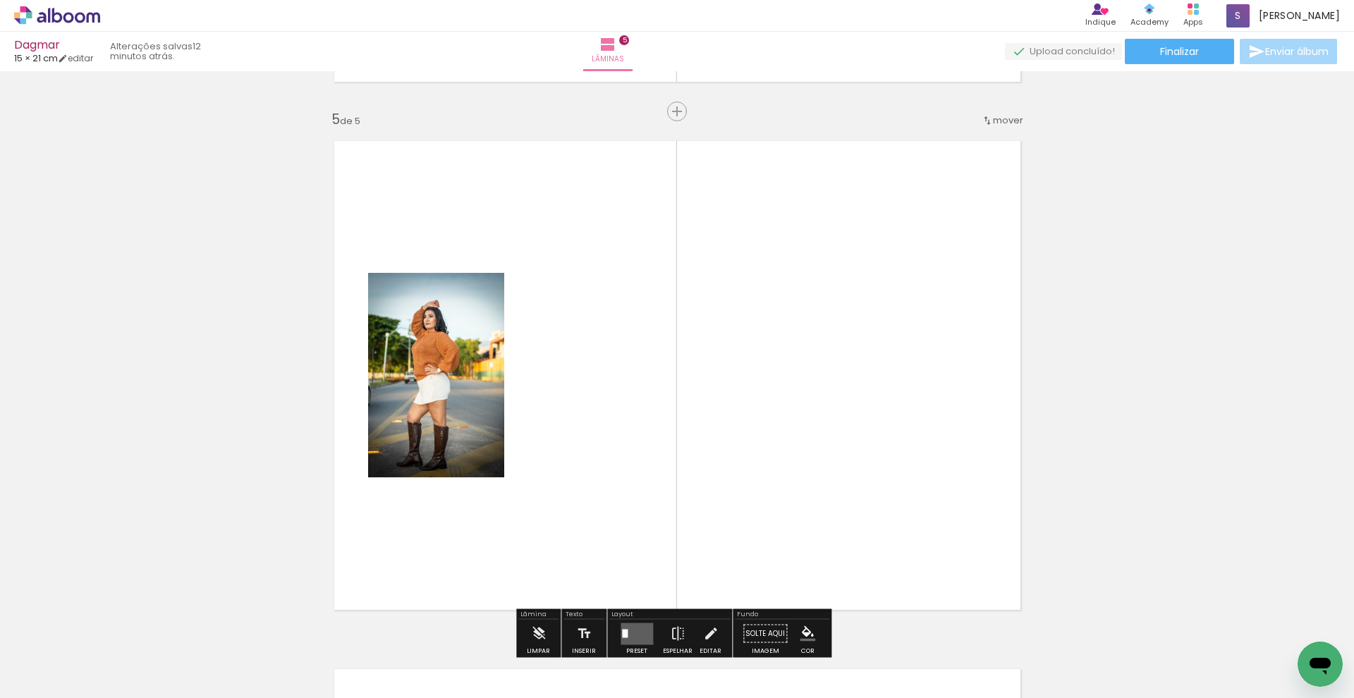
scroll to position [2131, 0]
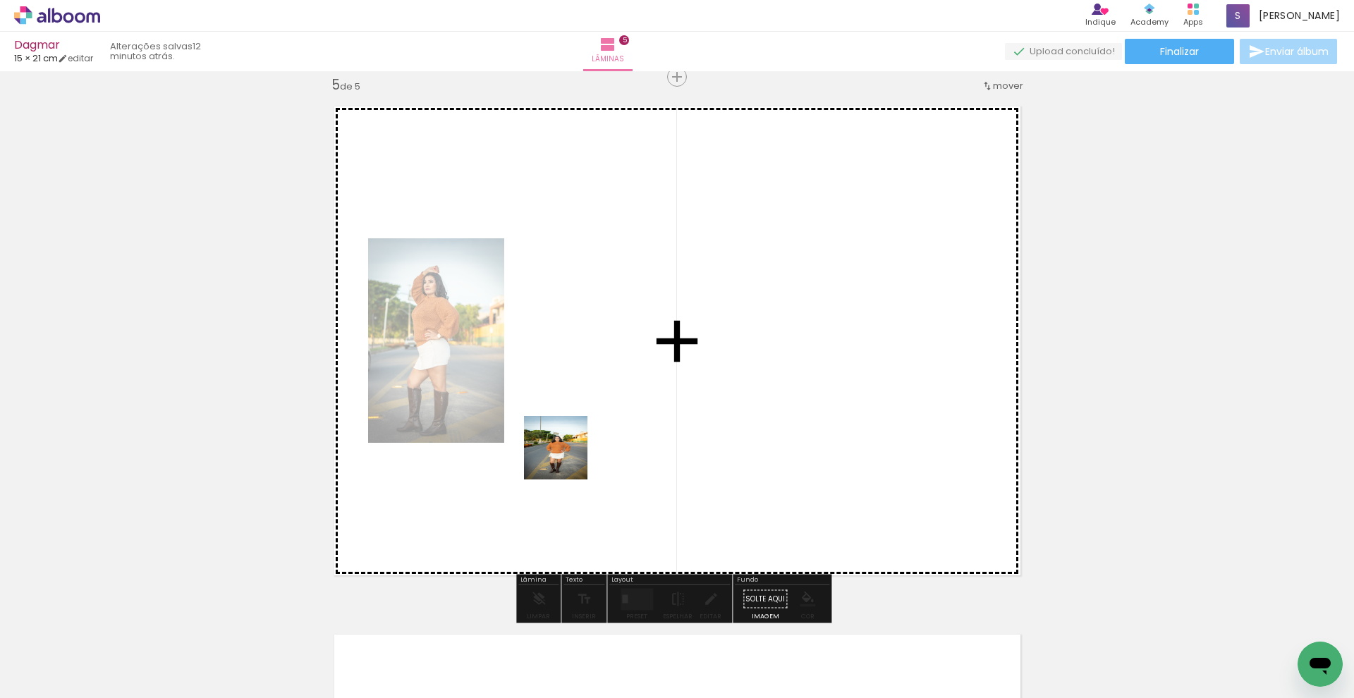
drag, startPoint x: 466, startPoint y: 636, endPoint x: 577, endPoint y: 422, distance: 240.7
click at [577, 422] on quentale-workspace at bounding box center [677, 349] width 1354 height 698
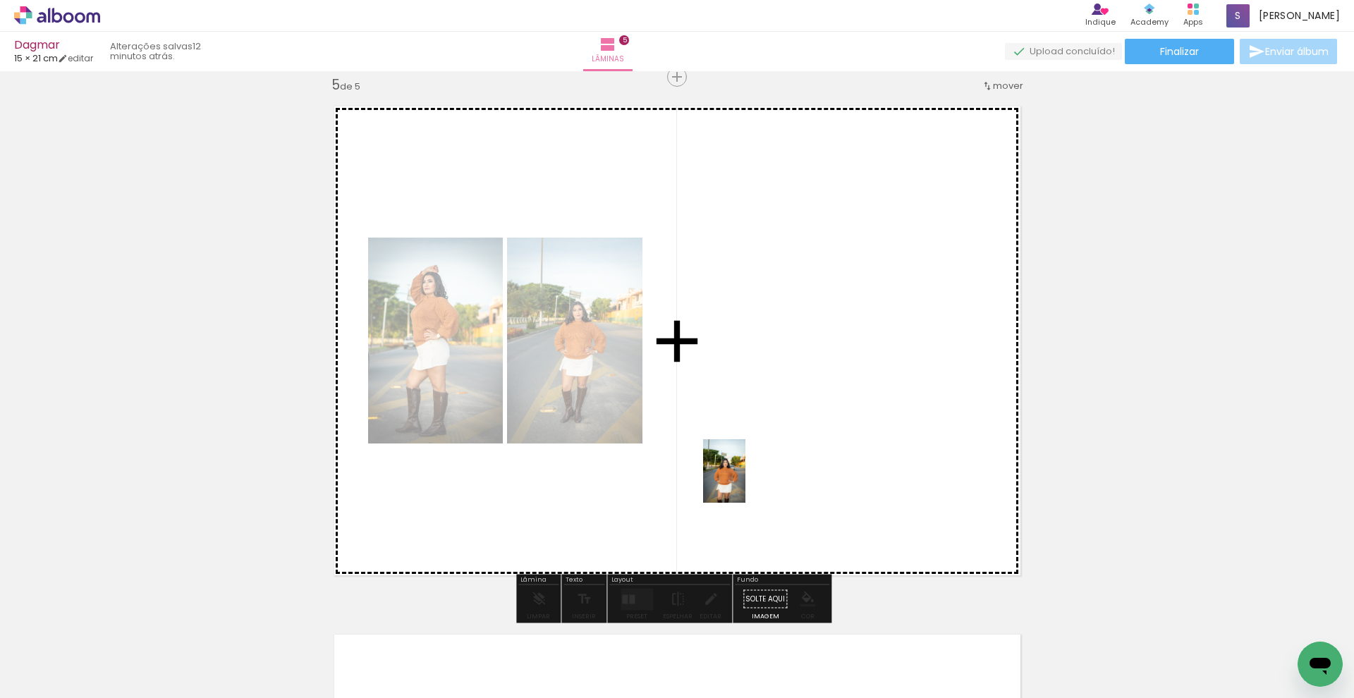
drag, startPoint x: 588, startPoint y: 617, endPoint x: 746, endPoint y: 482, distance: 207.1
click at [746, 482] on quentale-workspace at bounding box center [677, 349] width 1354 height 698
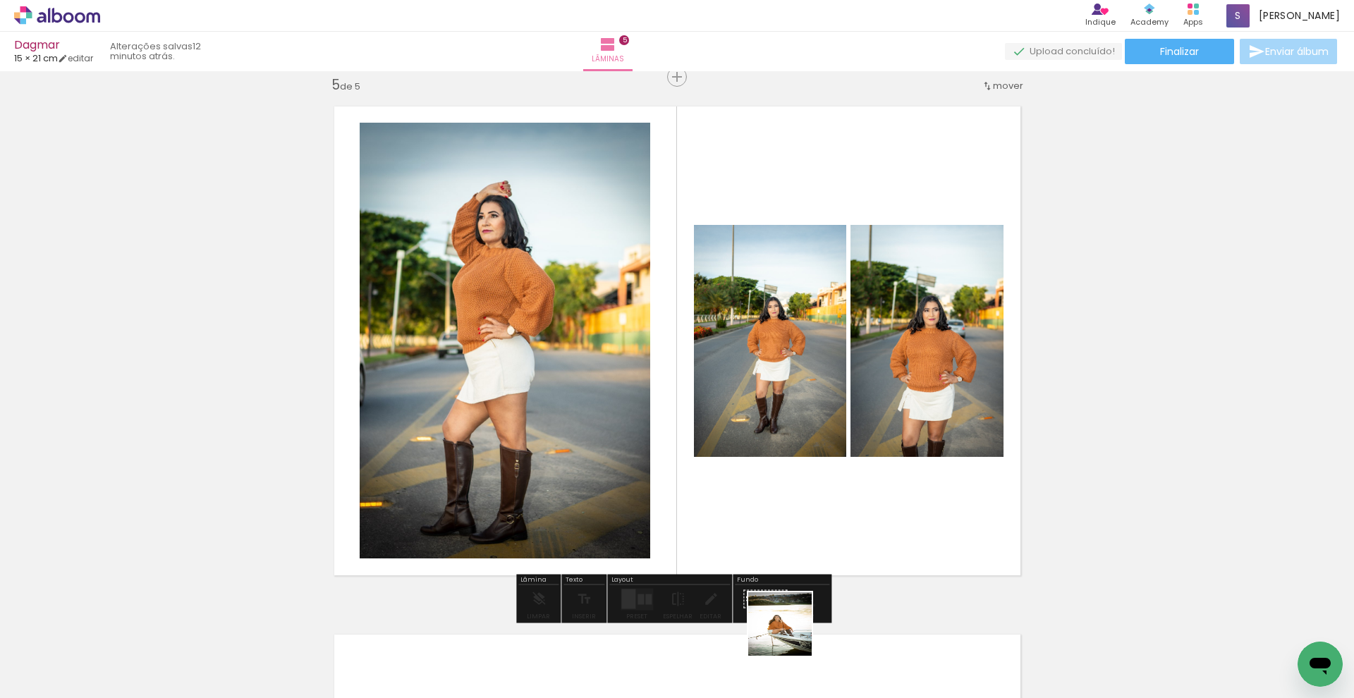
drag, startPoint x: 770, startPoint y: 665, endPoint x: 856, endPoint y: 538, distance: 153.4
click at [856, 538] on quentale-workspace at bounding box center [677, 349] width 1354 height 698
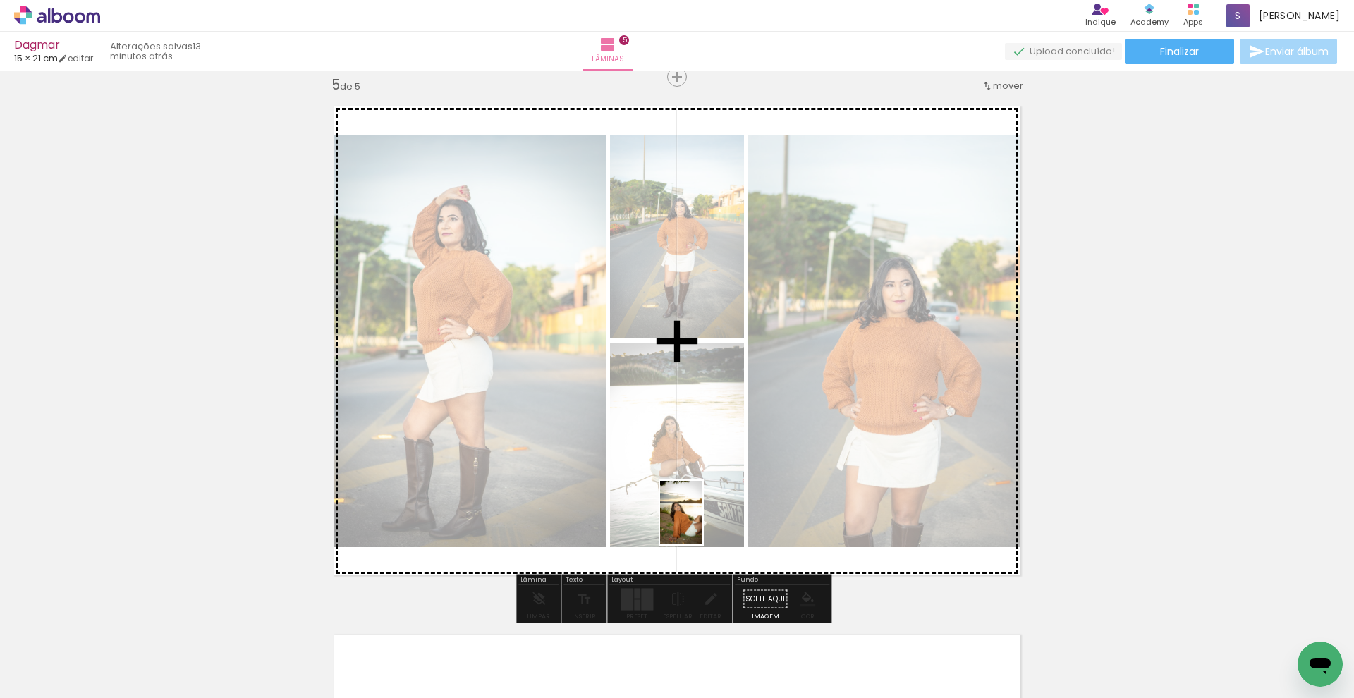
drag, startPoint x: 617, startPoint y: 650, endPoint x: 703, endPoint y: 523, distance: 152.4
click at [703, 523] on quentale-workspace at bounding box center [677, 349] width 1354 height 698
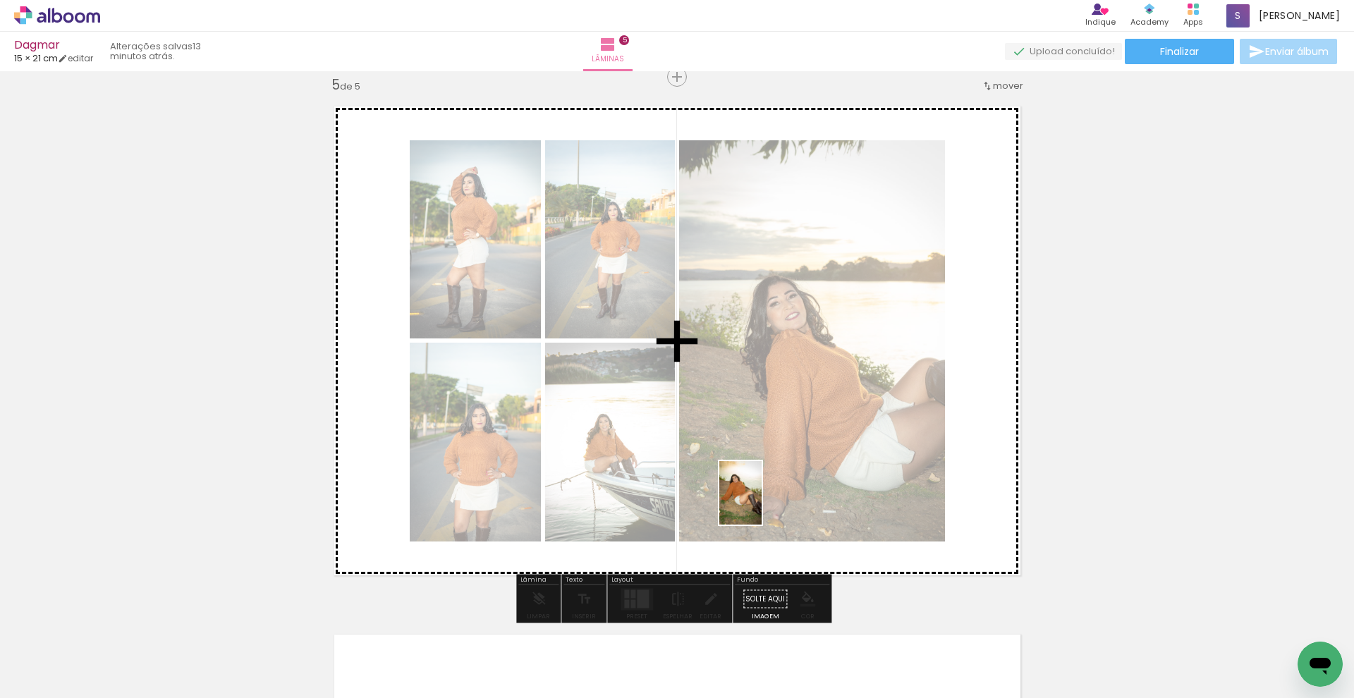
drag, startPoint x: 695, startPoint y: 672, endPoint x: 762, endPoint y: 504, distance: 180.8
click at [762, 504] on quentale-workspace at bounding box center [677, 349] width 1354 height 698
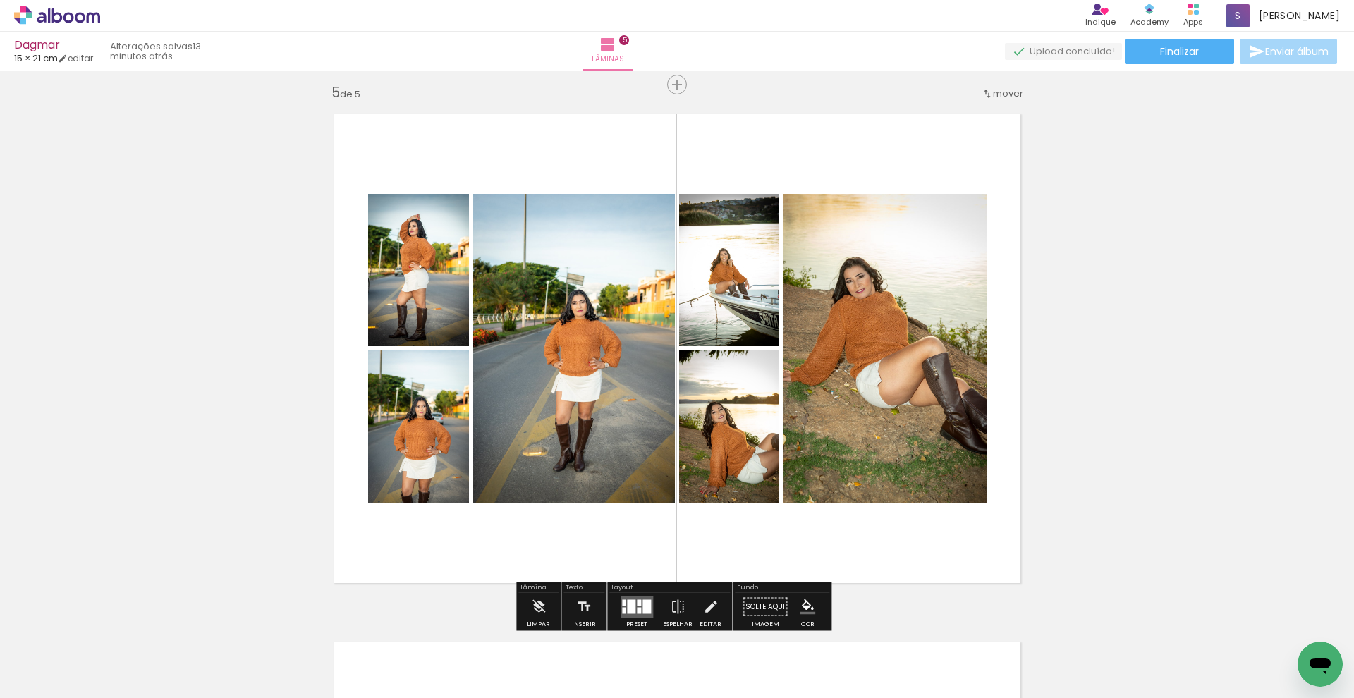
scroll to position [2408, 0]
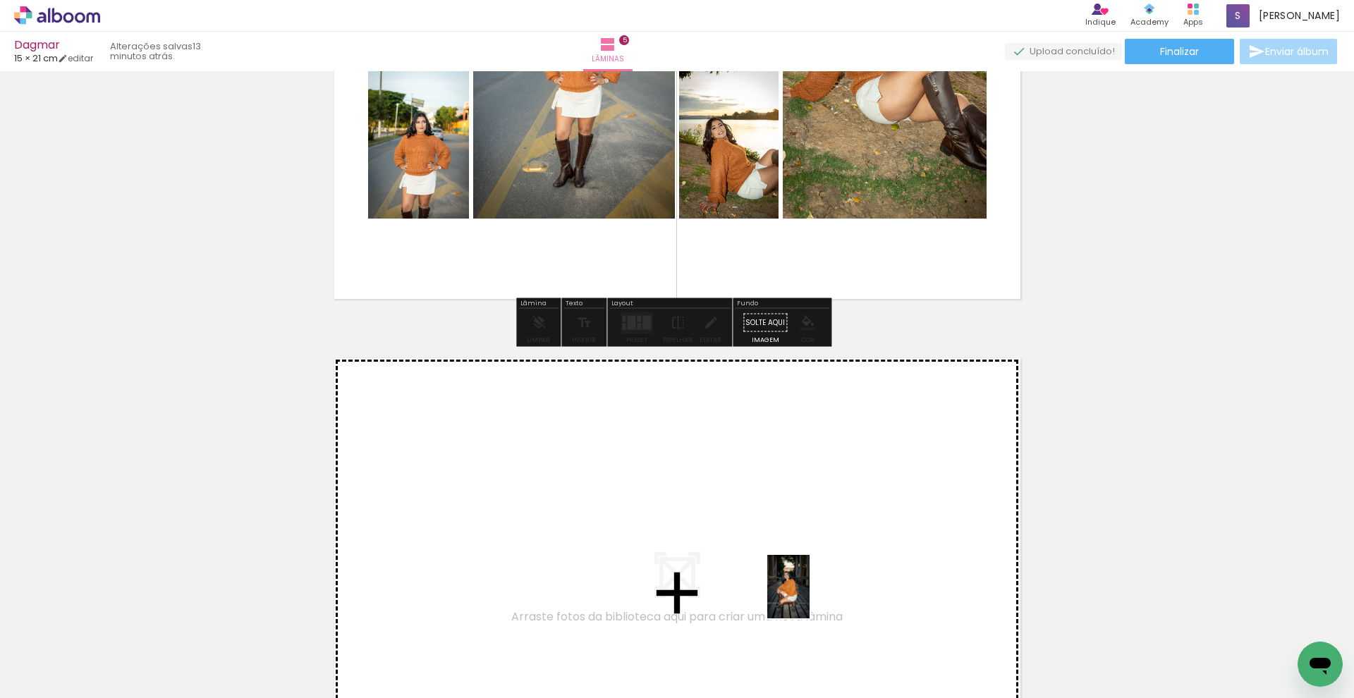
drag, startPoint x: 842, startPoint y: 671, endPoint x: 711, endPoint y: 529, distance: 192.7
click at [711, 529] on quentale-workspace at bounding box center [677, 349] width 1354 height 698
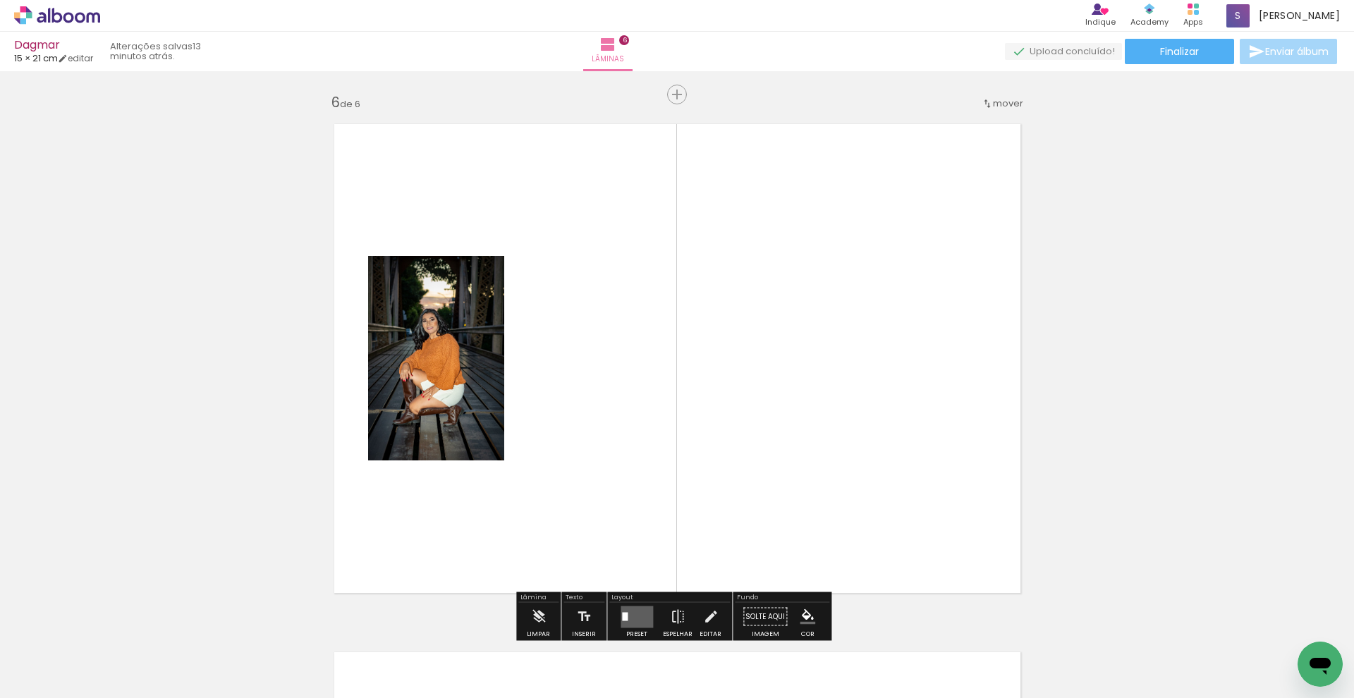
scroll to position [2659, 0]
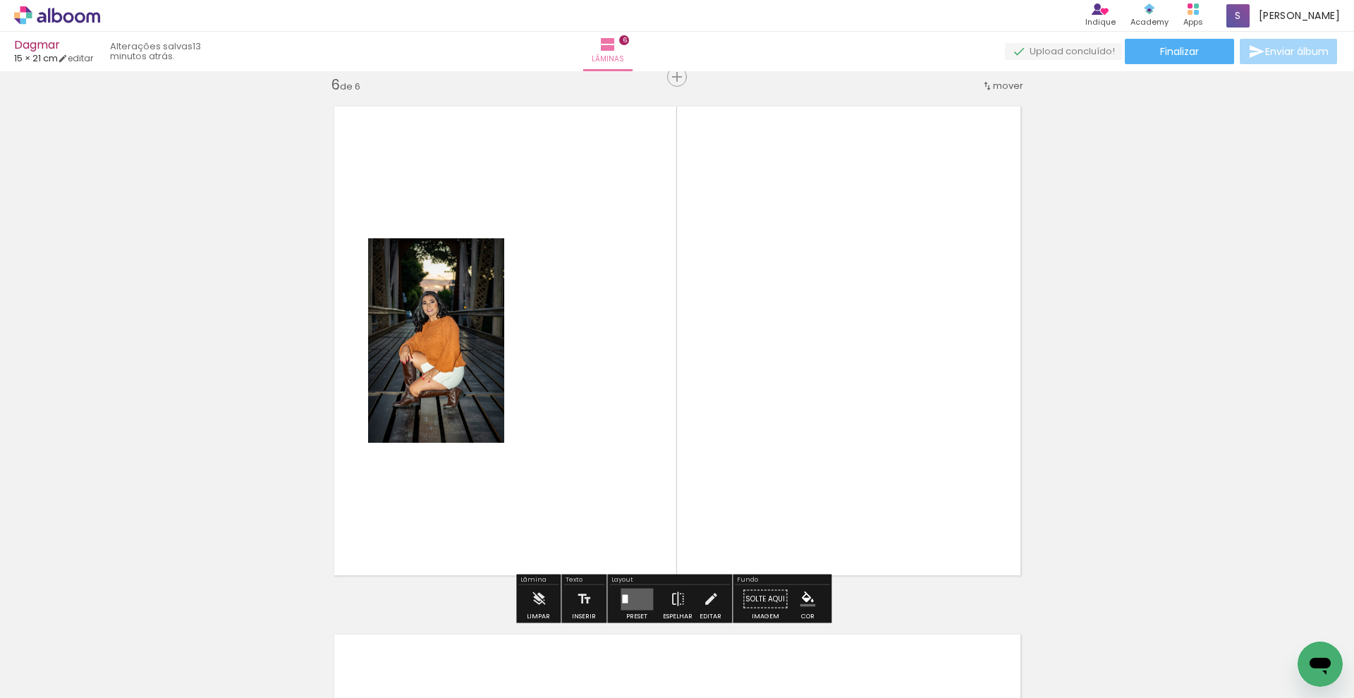
drag, startPoint x: 930, startPoint y: 665, endPoint x: 887, endPoint y: 493, distance: 177.2
click at [887, 493] on quentale-workspace at bounding box center [677, 349] width 1354 height 698
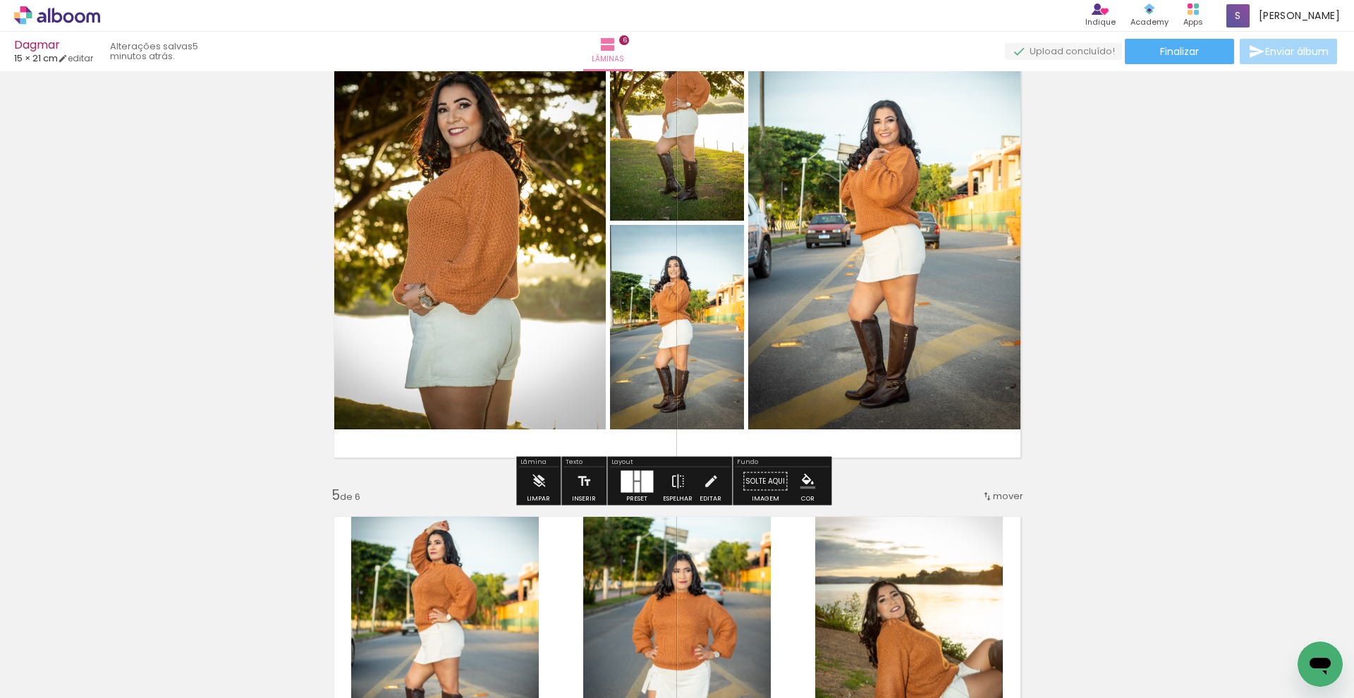
scroll to position [1738, 0]
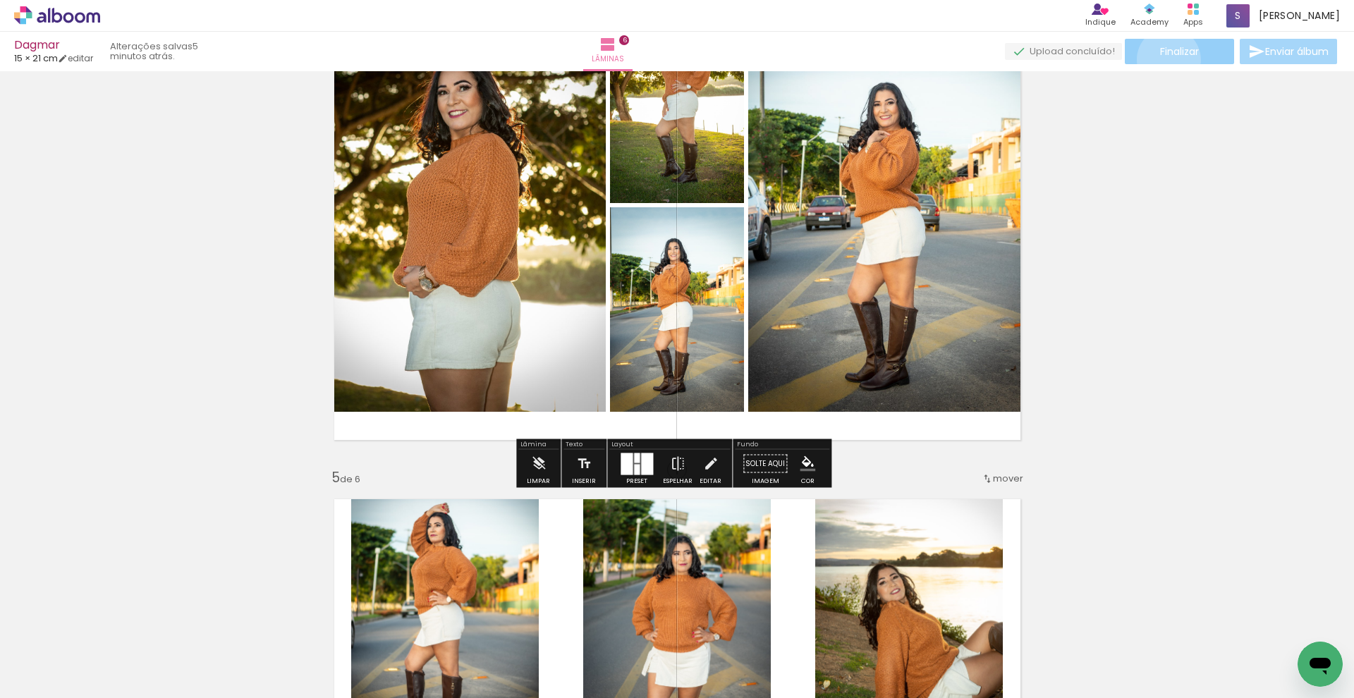
click at [1164, 59] on paper-button "Finalizar" at bounding box center [1179, 51] width 109 height 25
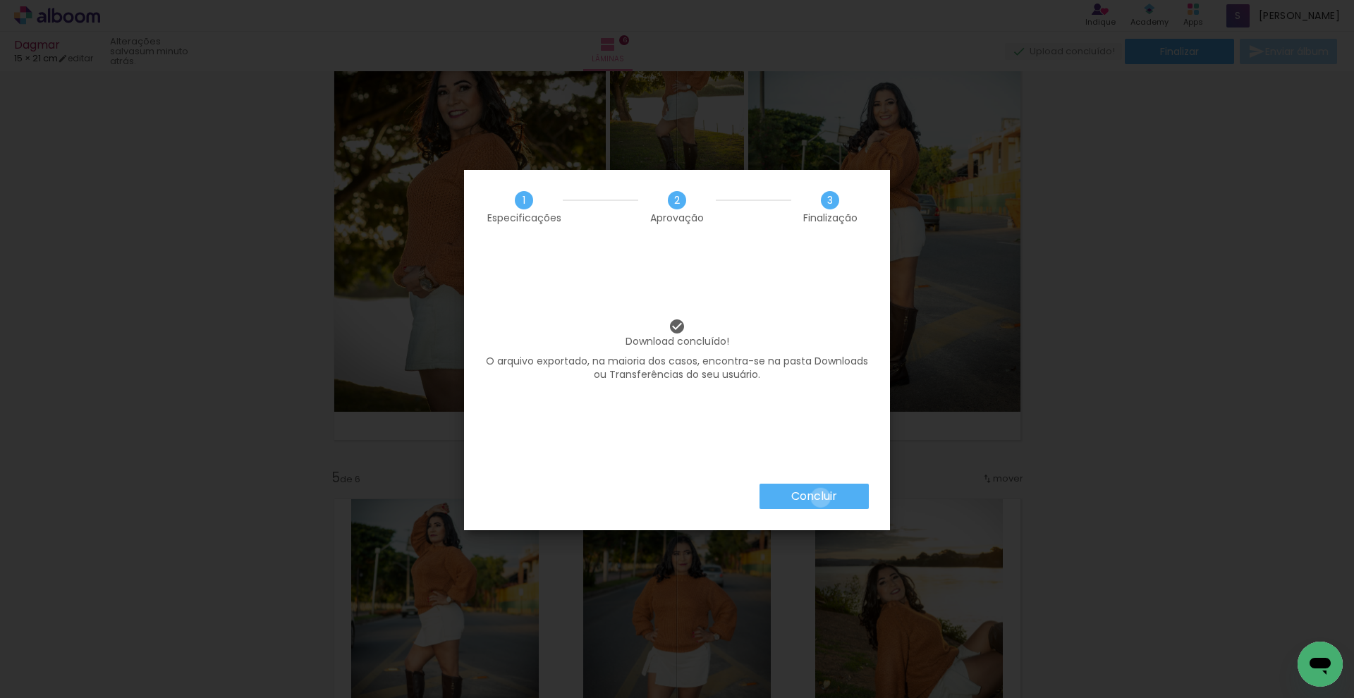
click at [0, 0] on slot "Concluir" at bounding box center [0, 0] width 0 height 0
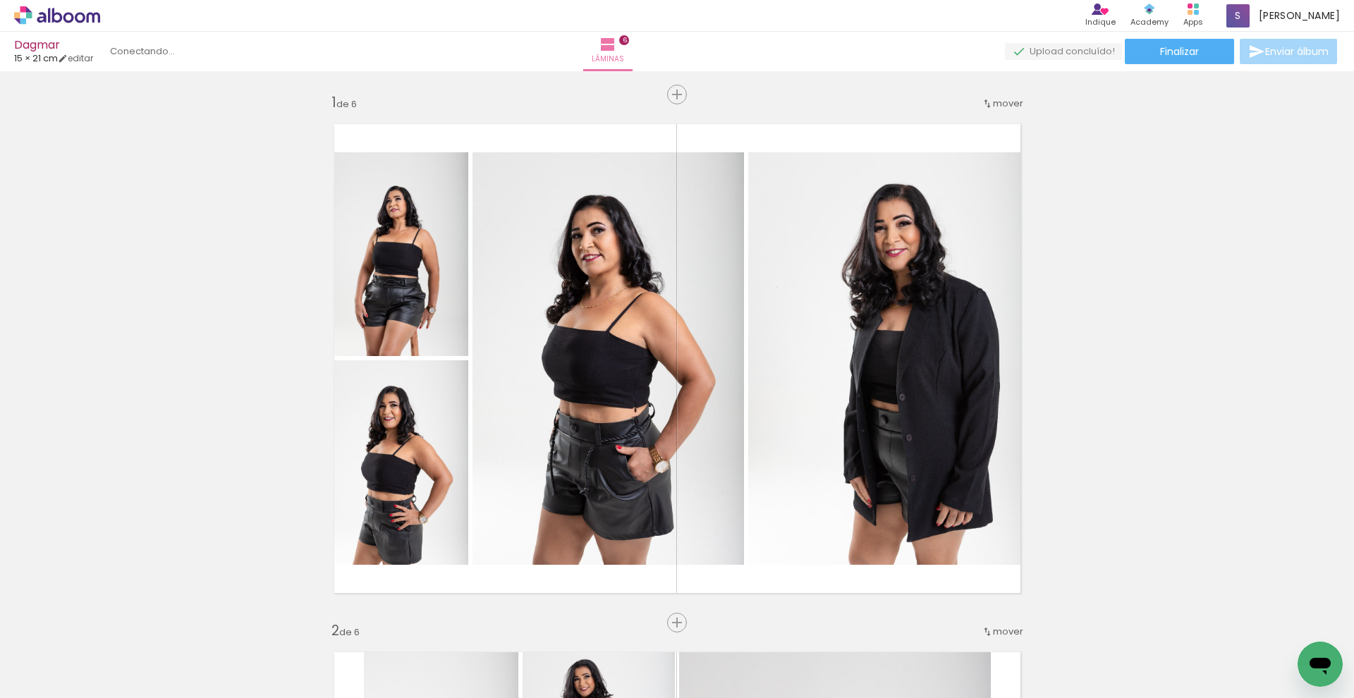
scroll to position [0, 1122]
